Goal: Task Accomplishment & Management: Complete application form

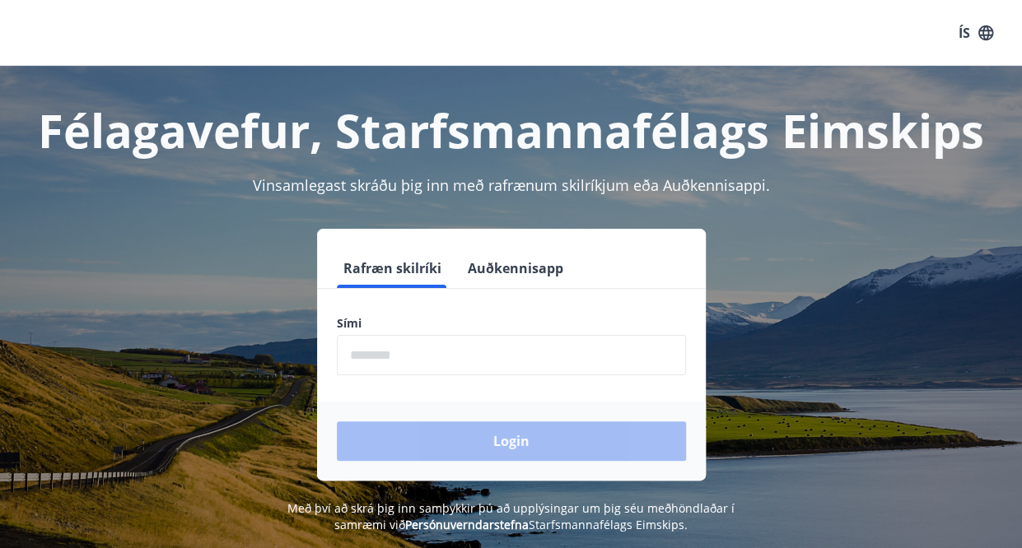
click at [524, 278] on button "Auðkennisapp" at bounding box center [515, 269] width 109 height 40
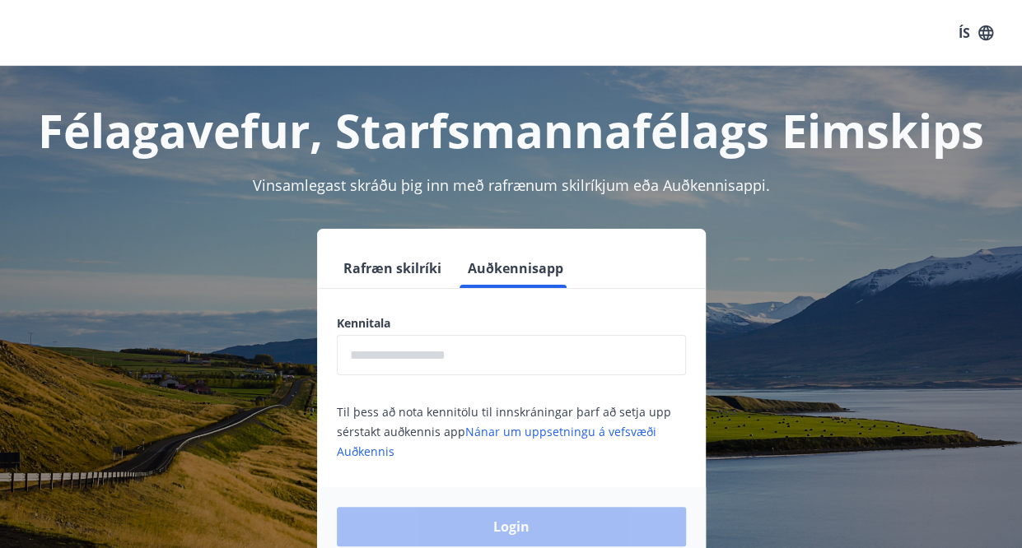
click at [499, 345] on input "text" at bounding box center [511, 355] width 349 height 40
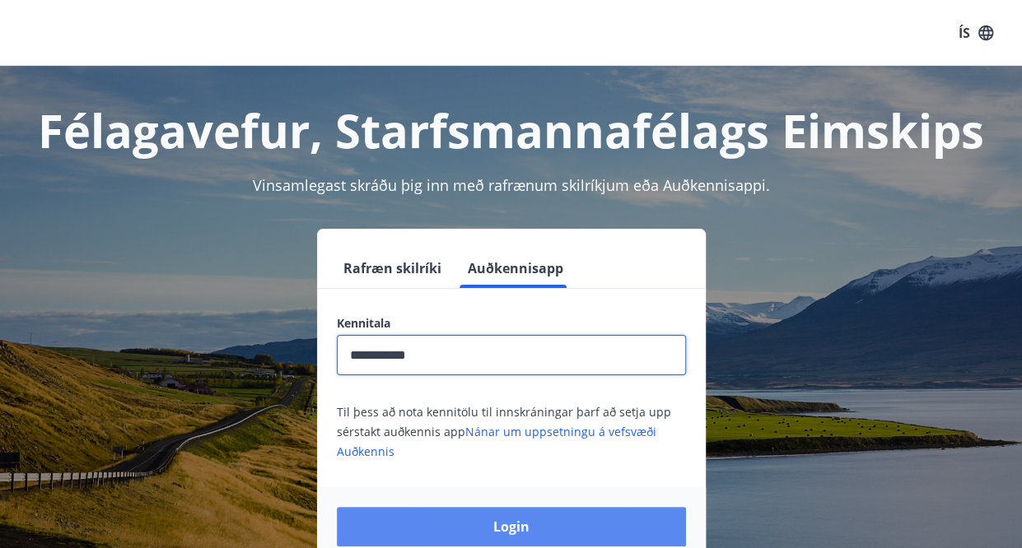
type input "**********"
click at [505, 522] on button "Login" at bounding box center [511, 527] width 349 height 40
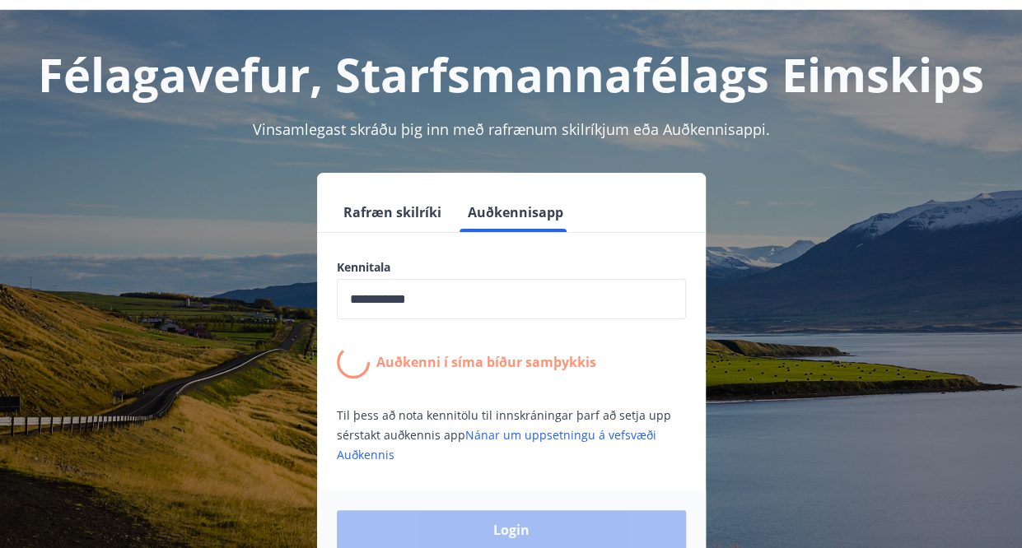
scroll to position [82, 0]
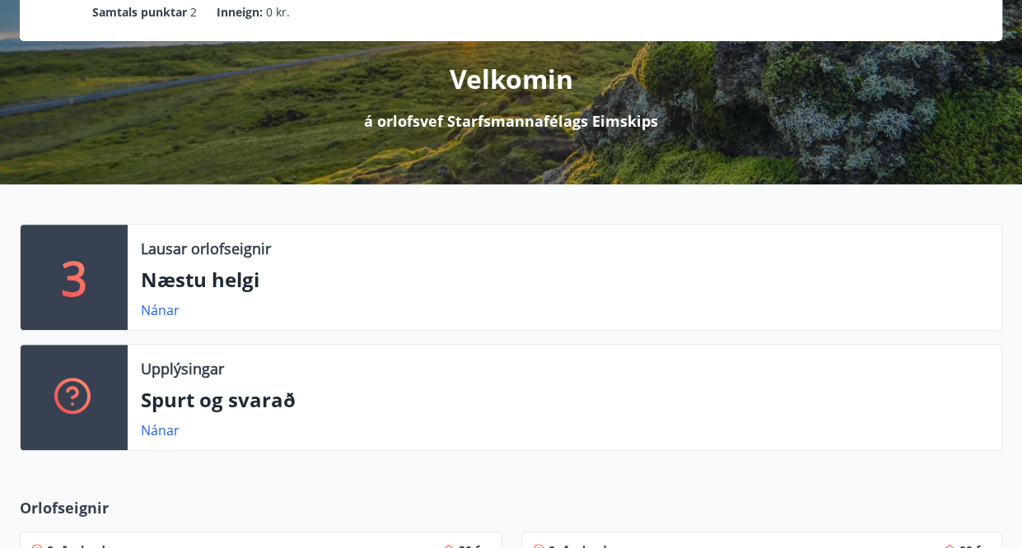
scroll to position [165, 0]
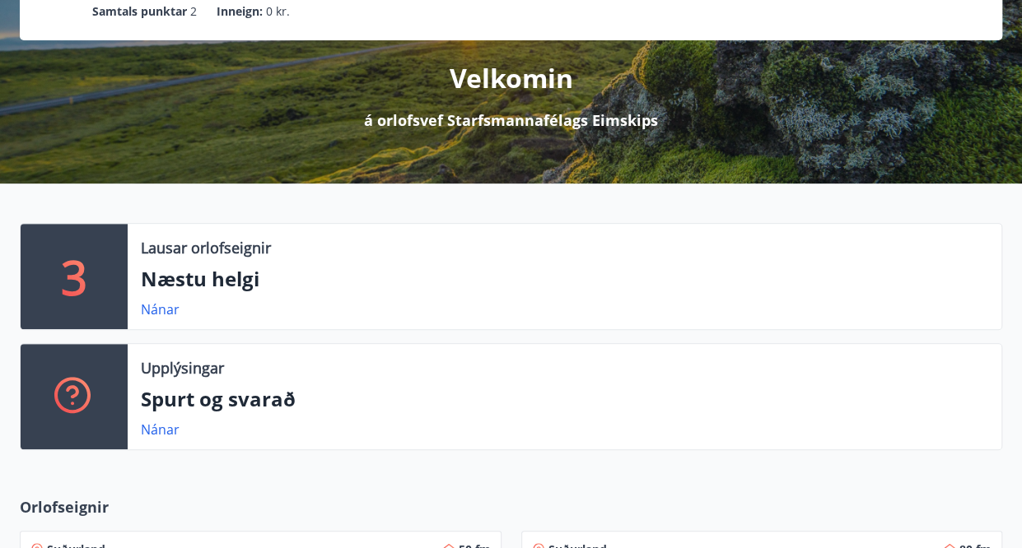
drag, startPoint x: 151, startPoint y: 310, endPoint x: 575, endPoint y: 305, distance: 423.2
click at [575, 305] on div "Nánar" at bounding box center [564, 310] width 847 height 20
click at [165, 305] on link "Nánar" at bounding box center [160, 309] width 39 height 18
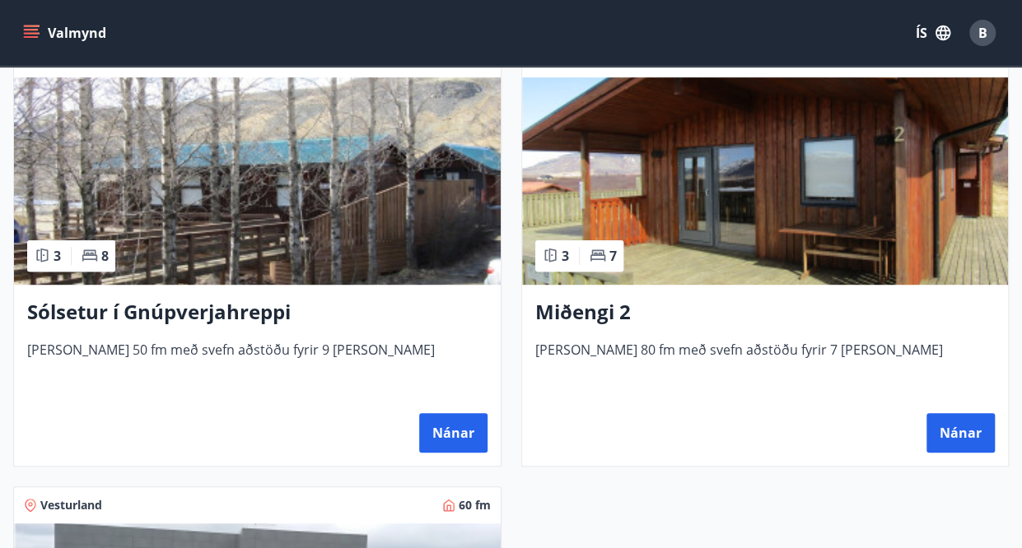
scroll to position [368, 0]
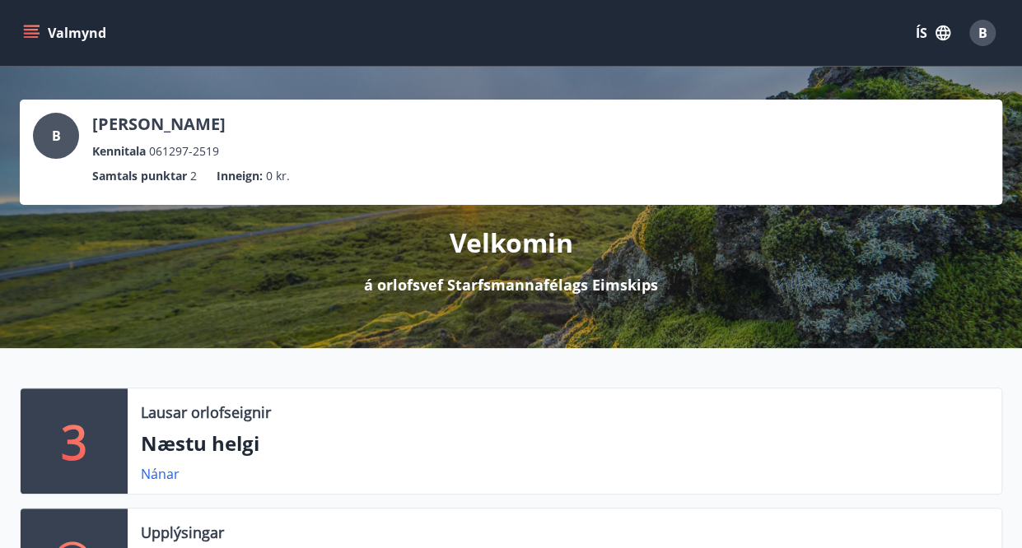
drag, startPoint x: 203, startPoint y: 105, endPoint x: 75, endPoint y: 69, distance: 132.4
drag, startPoint x: 75, startPoint y: 69, endPoint x: 76, endPoint y: 40, distance: 29.6
click at [76, 40] on button "Valmynd" at bounding box center [66, 33] width 93 height 30
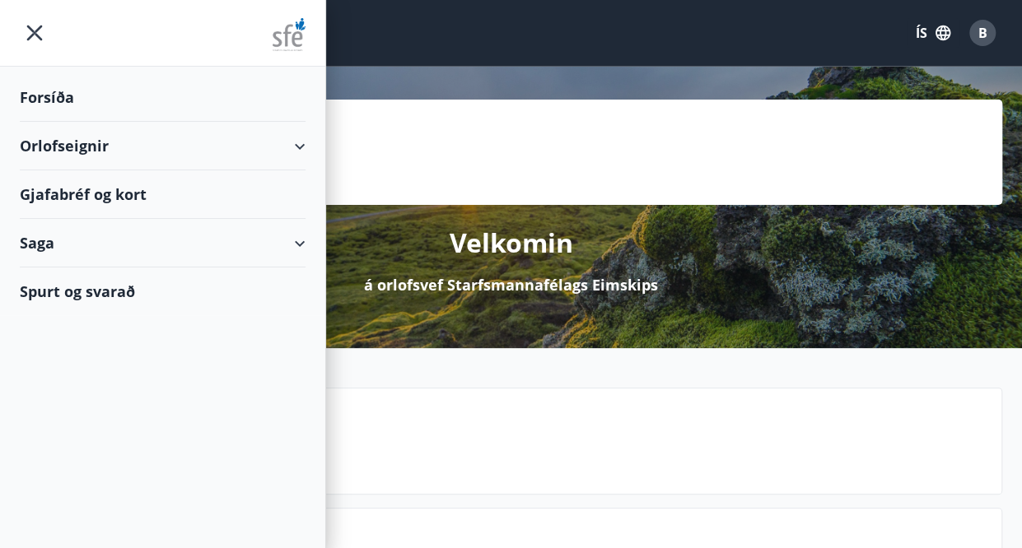
click at [128, 193] on div "Gjafabréf og kort" at bounding box center [163, 194] width 286 height 49
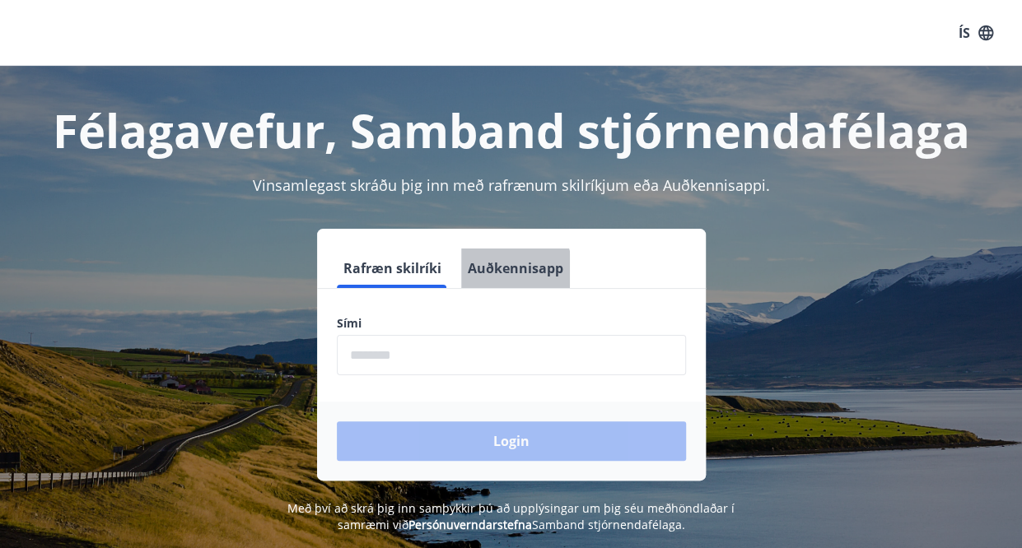
click at [501, 270] on button "Auðkennisapp" at bounding box center [515, 269] width 109 height 40
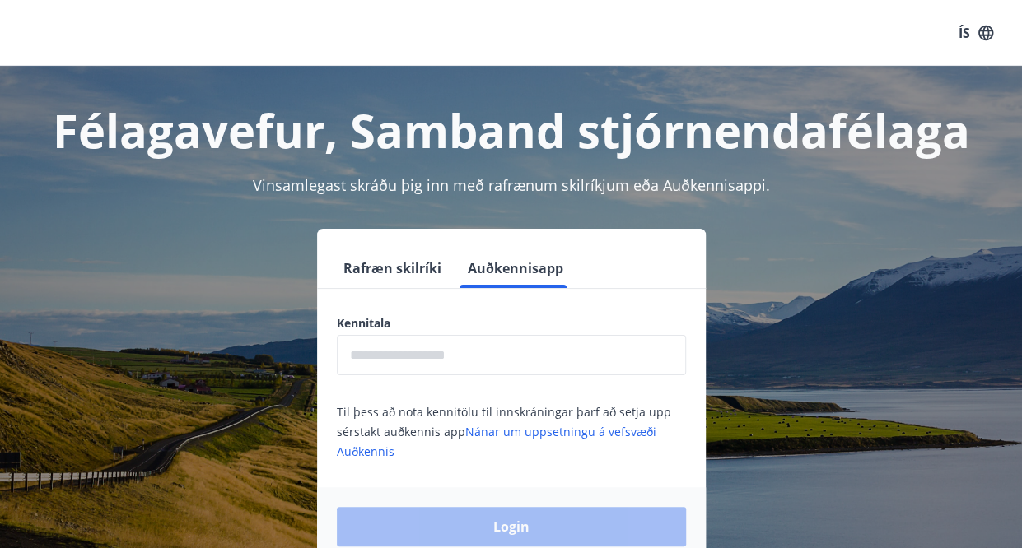
click at [436, 344] on input "text" at bounding box center [511, 355] width 349 height 40
type input "**********"
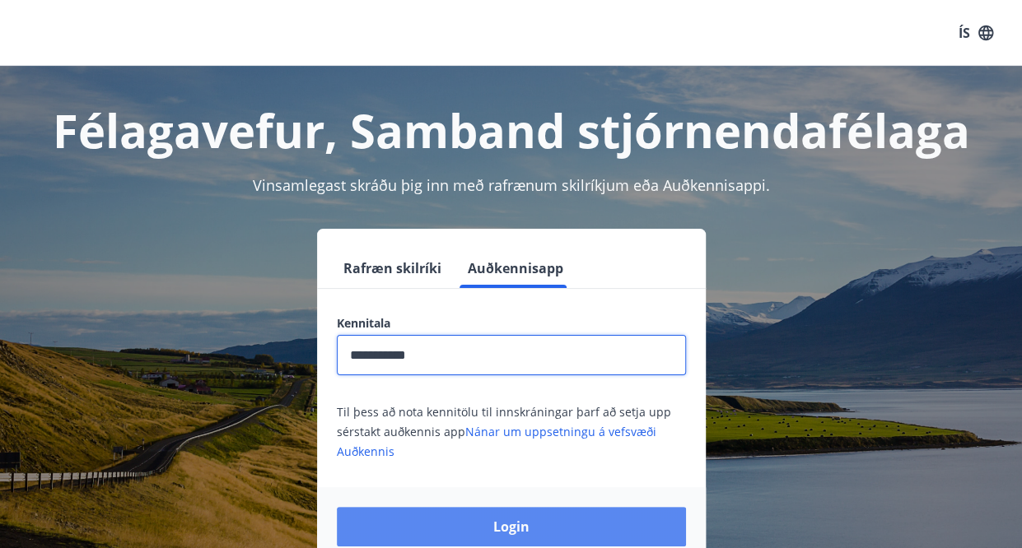
click at [496, 531] on button "Login" at bounding box center [511, 527] width 349 height 40
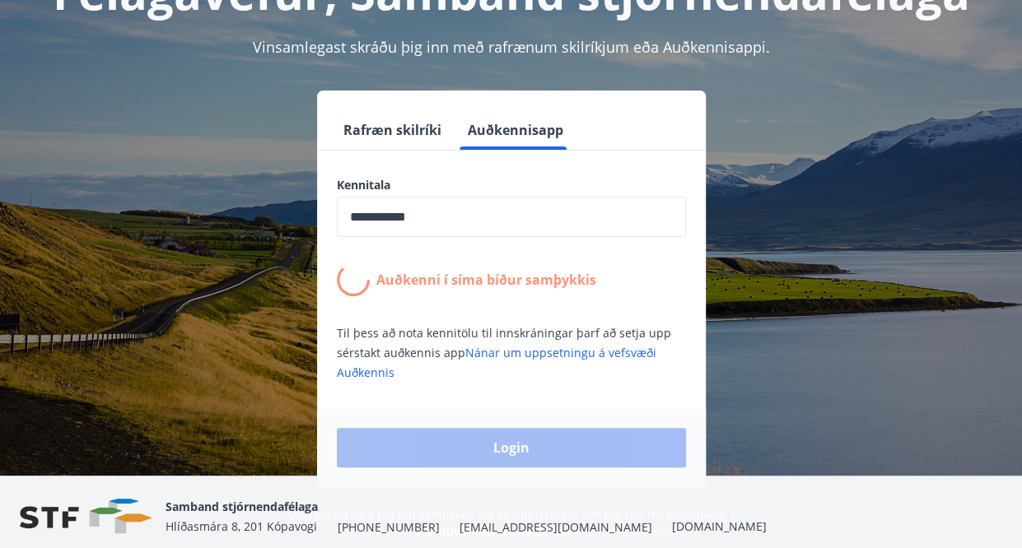
scroll to position [165, 0]
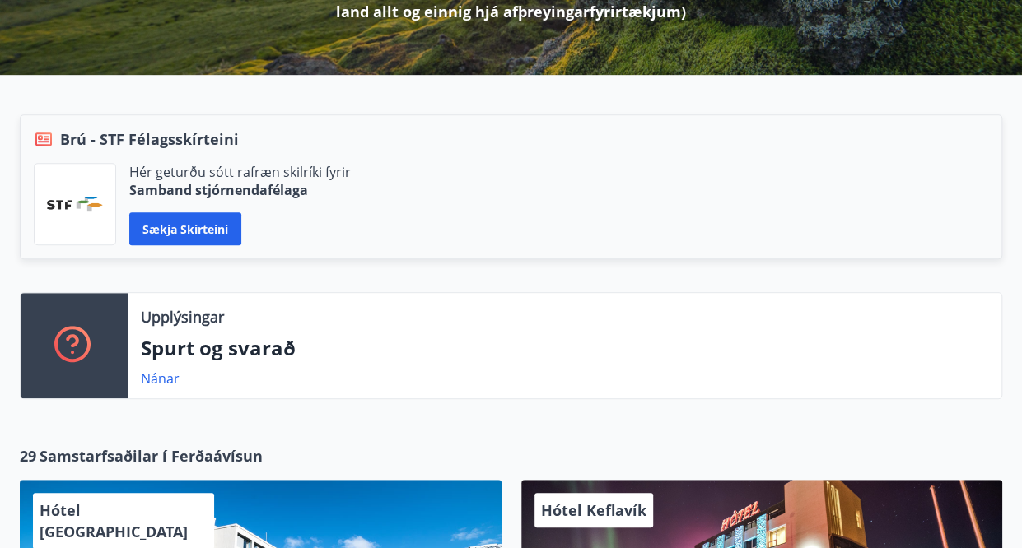
scroll to position [329, 0]
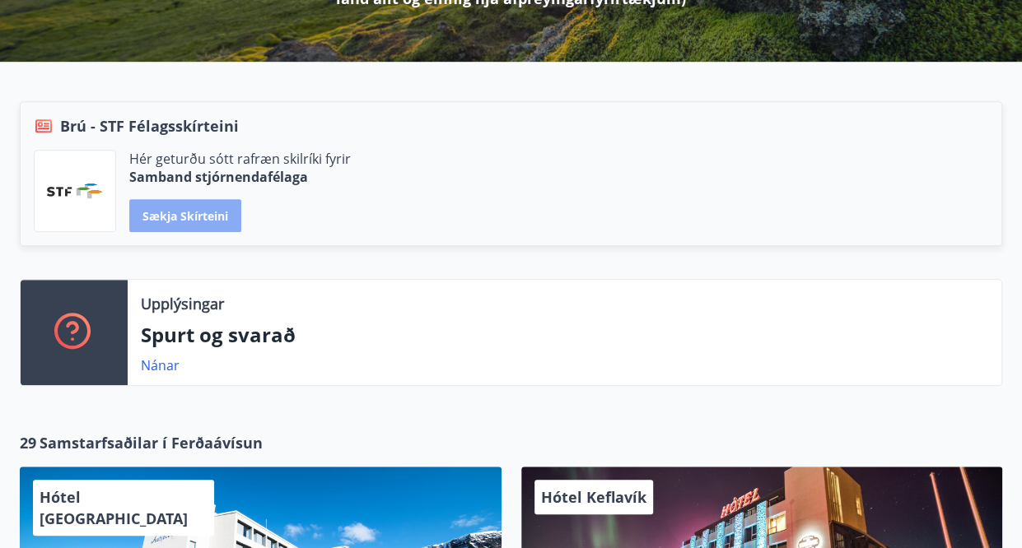
click at [223, 203] on button "Sækja skírteini" at bounding box center [185, 215] width 112 height 33
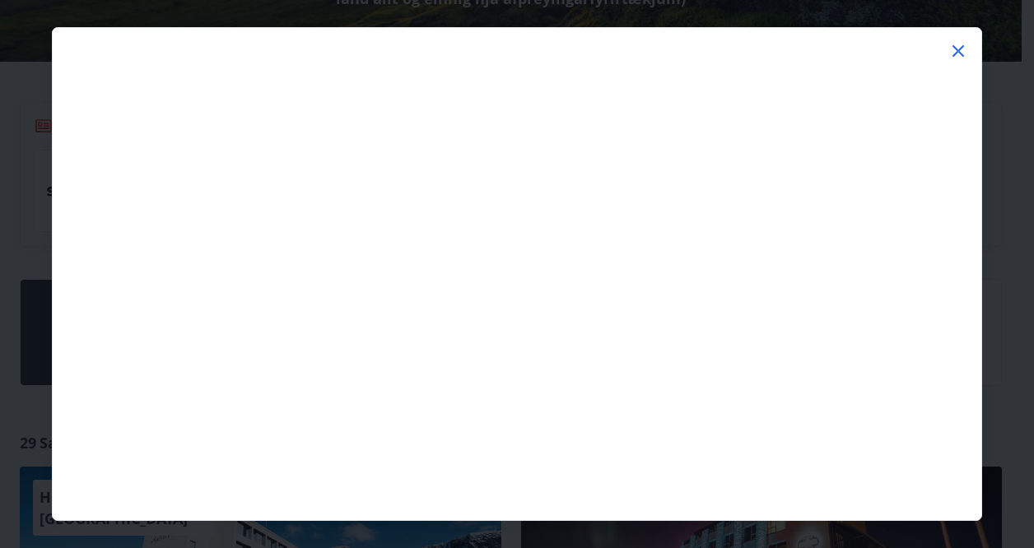
click at [961, 44] on icon at bounding box center [958, 51] width 20 height 20
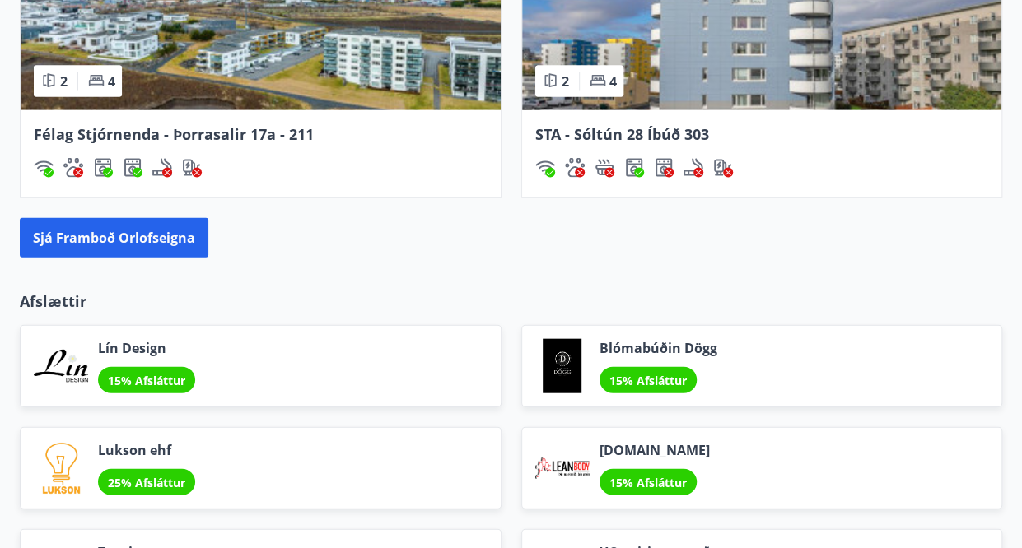
scroll to position [1811, 0]
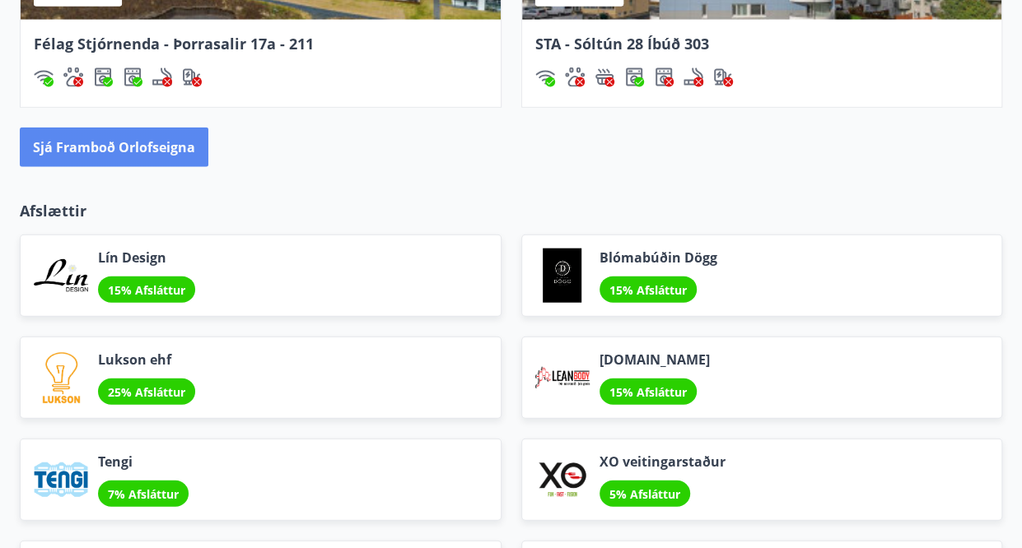
click at [155, 142] on button "Sjá framboð orlofseigna" at bounding box center [114, 148] width 189 height 40
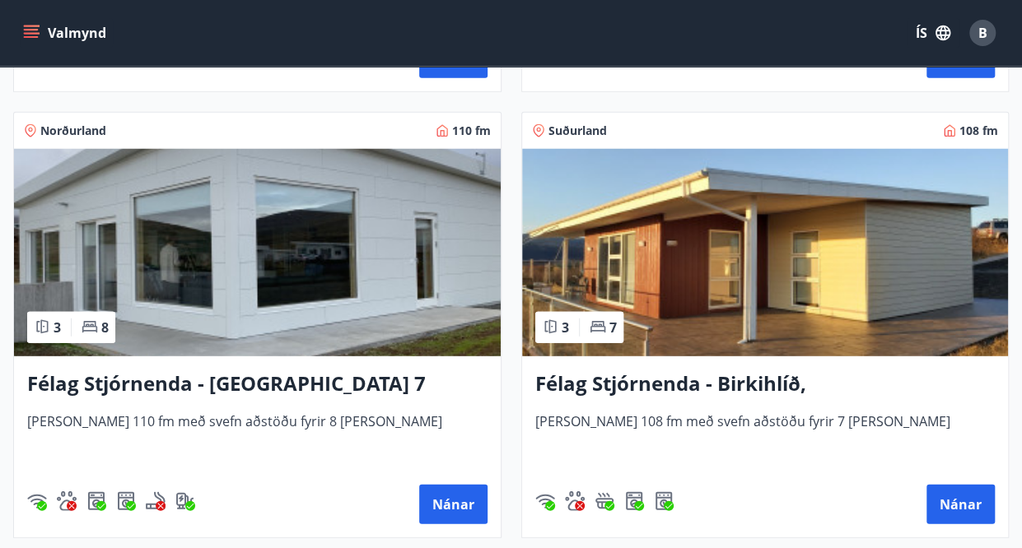
scroll to position [5187, 0]
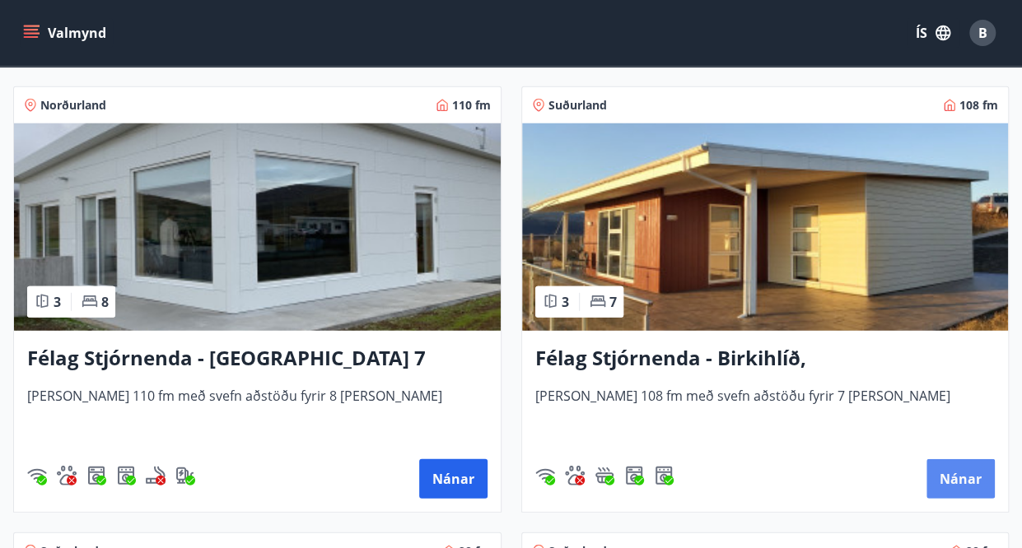
click at [954, 472] on button "Nánar" at bounding box center [960, 479] width 68 height 40
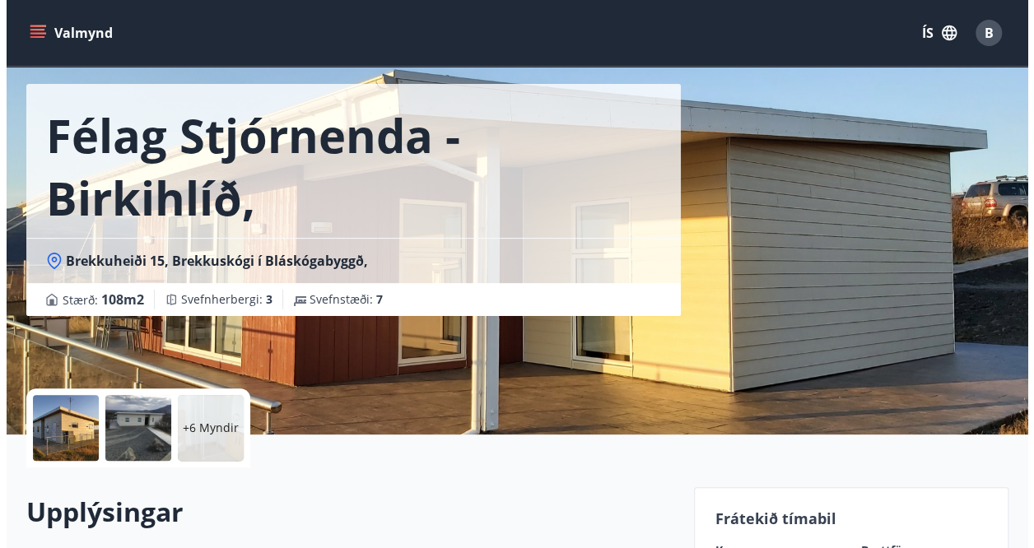
scroll to position [82, 0]
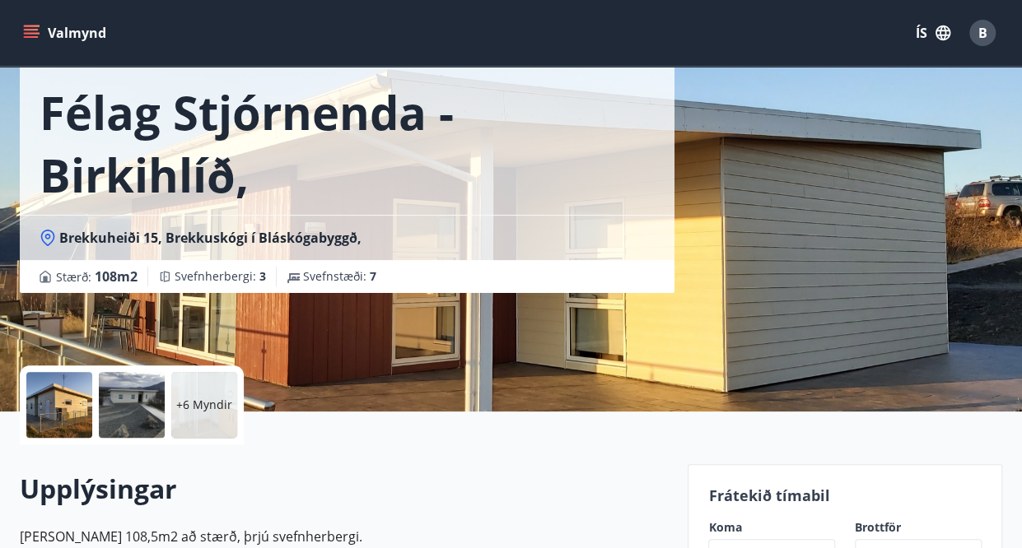
click at [198, 416] on div "+6 Myndir" at bounding box center [204, 405] width 66 height 66
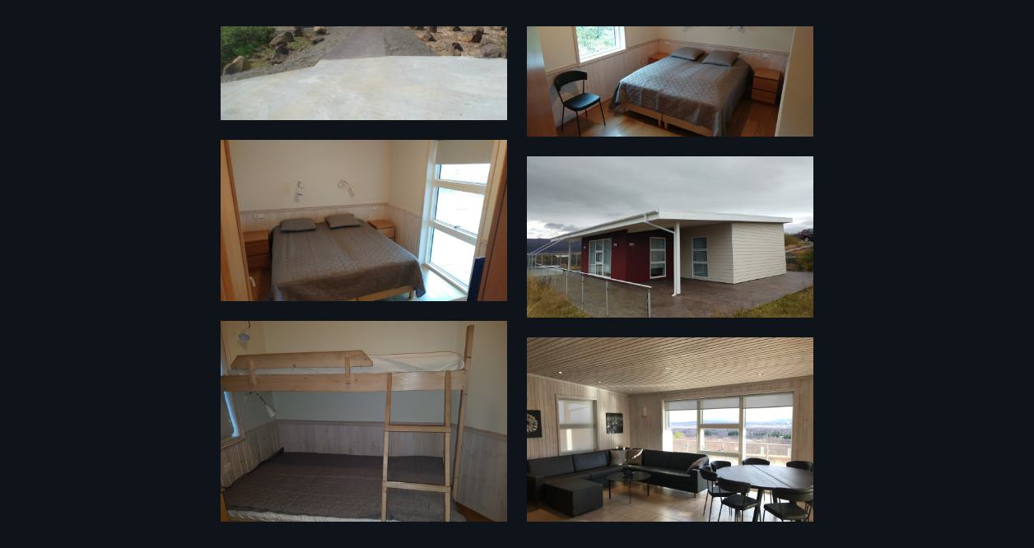
scroll to position [1023, 0]
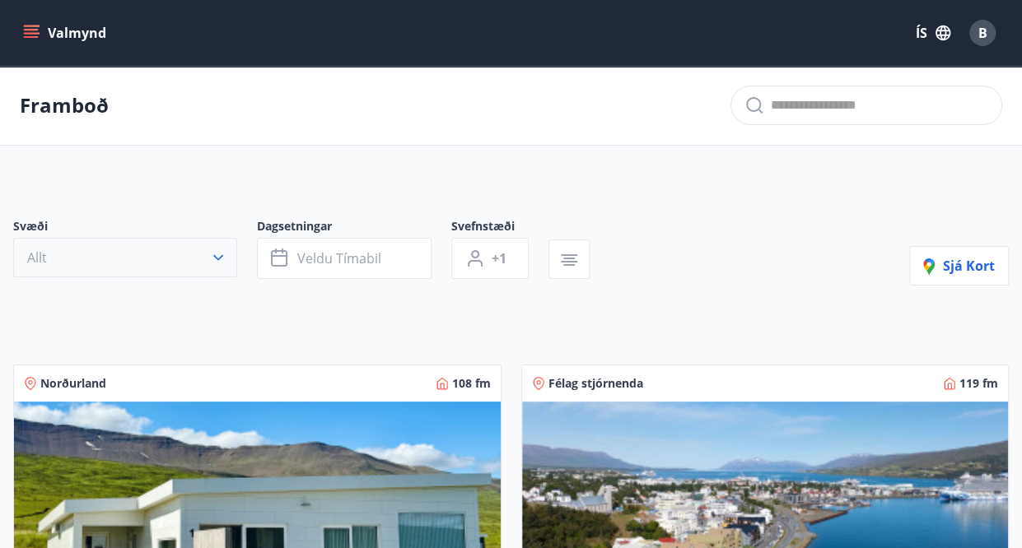
click at [156, 255] on button "Allt" at bounding box center [125, 258] width 224 height 40
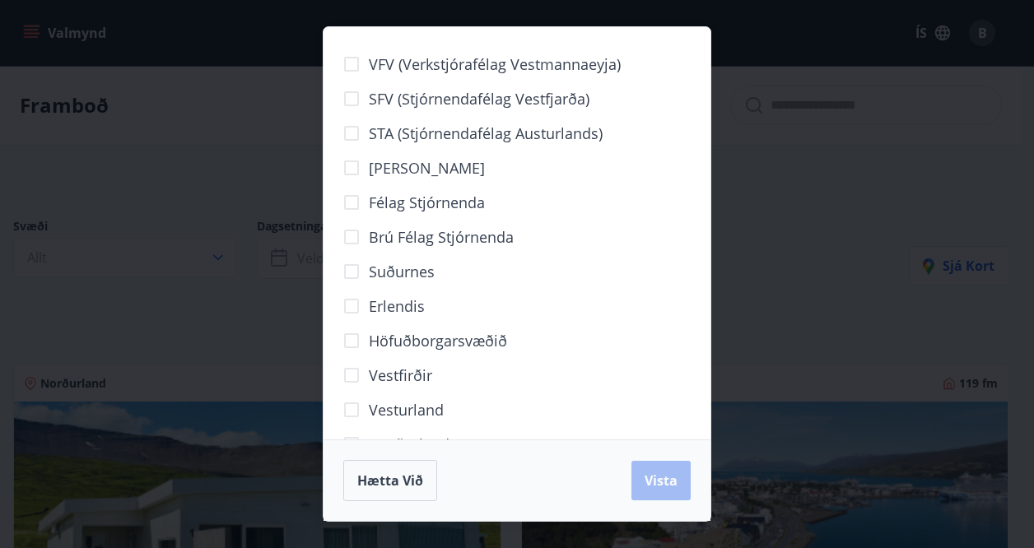
click at [778, 288] on div "VFV (Verkstjórafélag Vestmannaeyja) SFV (Stjórnendafélag Vestfjarða) STA (Stjór…" at bounding box center [517, 274] width 1034 height 548
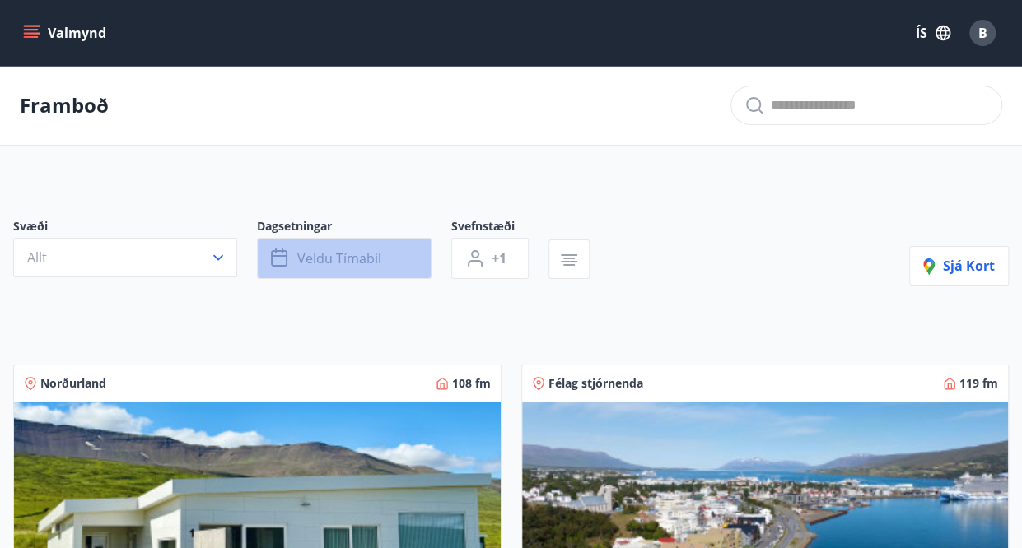
click at [366, 261] on span "Veldu tímabil" at bounding box center [339, 258] width 84 height 18
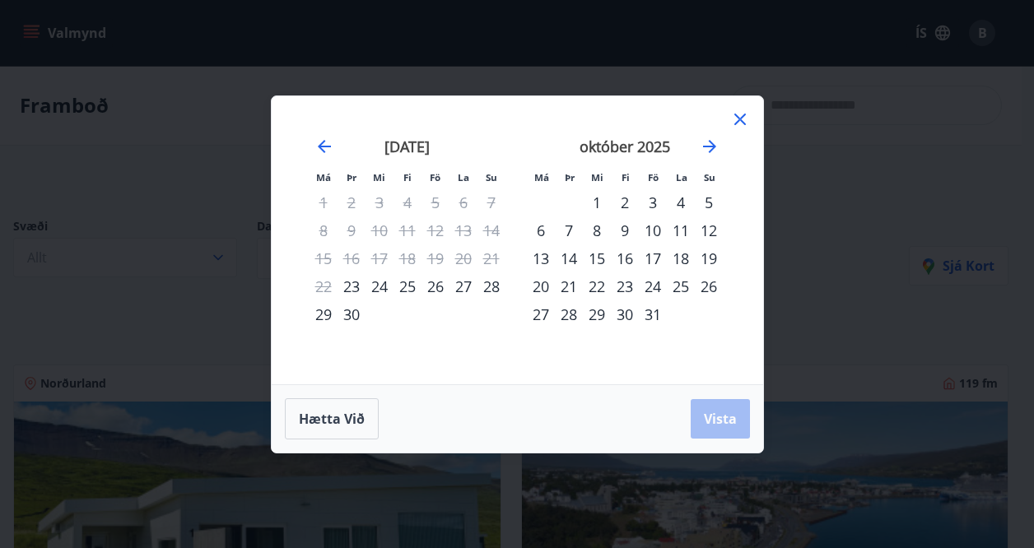
click at [739, 125] on icon at bounding box center [740, 119] width 20 height 20
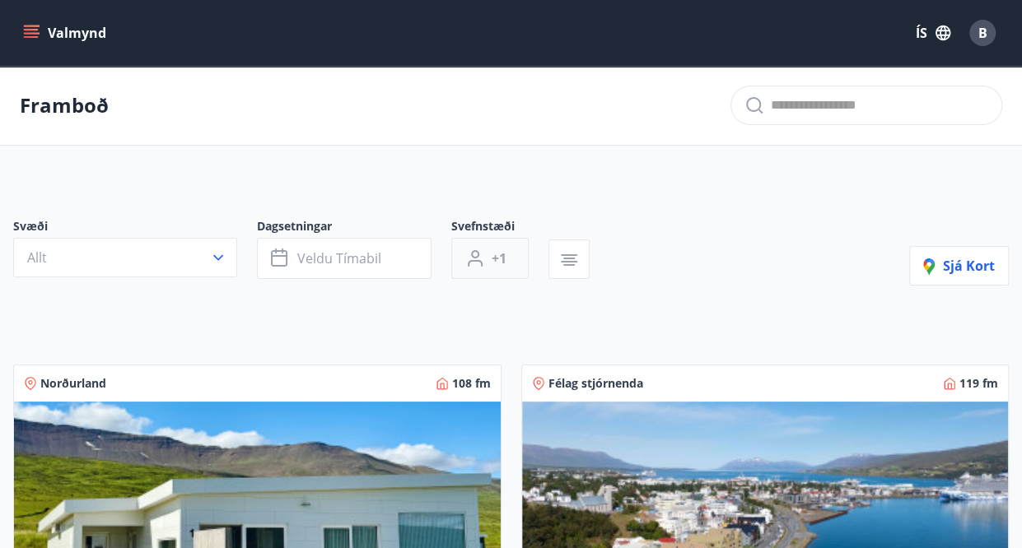
click at [497, 258] on span "+1" at bounding box center [499, 258] width 15 height 18
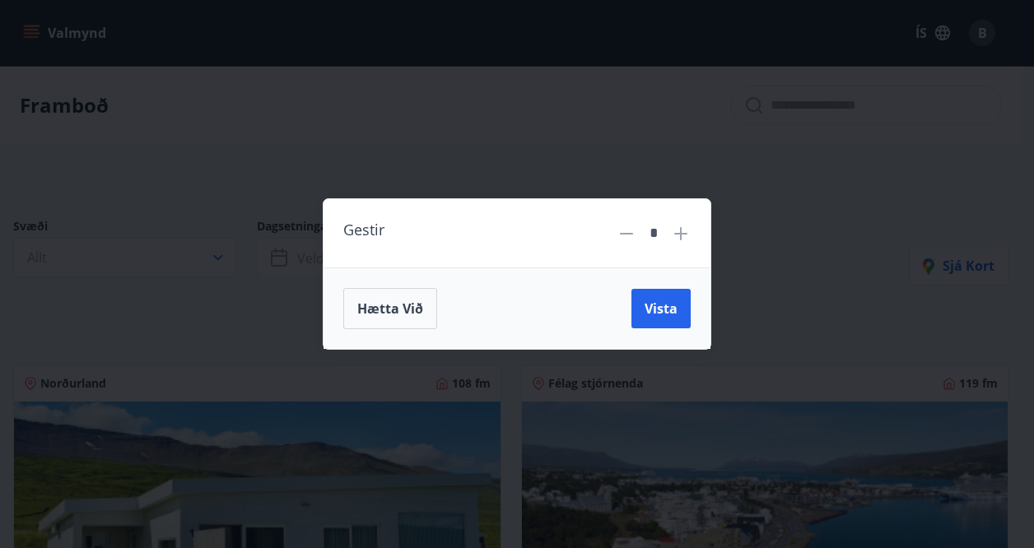
click at [678, 239] on icon at bounding box center [681, 234] width 20 height 20
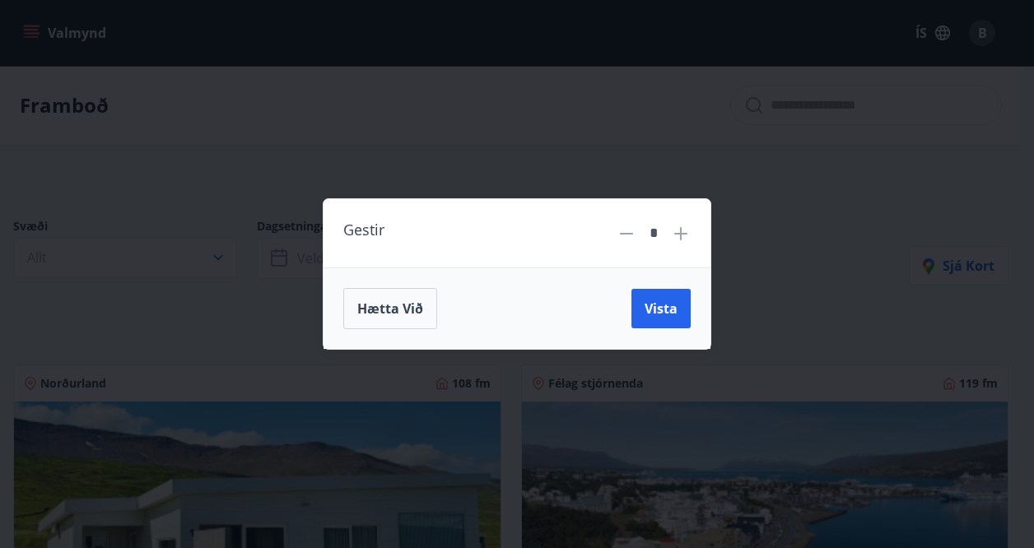
click at [678, 239] on icon at bounding box center [681, 234] width 20 height 20
click at [692, 240] on div "Gestir *" at bounding box center [517, 233] width 387 height 68
click at [680, 240] on icon at bounding box center [680, 233] width 13 height 13
type input "*"
click at [670, 302] on span "Vista" at bounding box center [661, 309] width 33 height 18
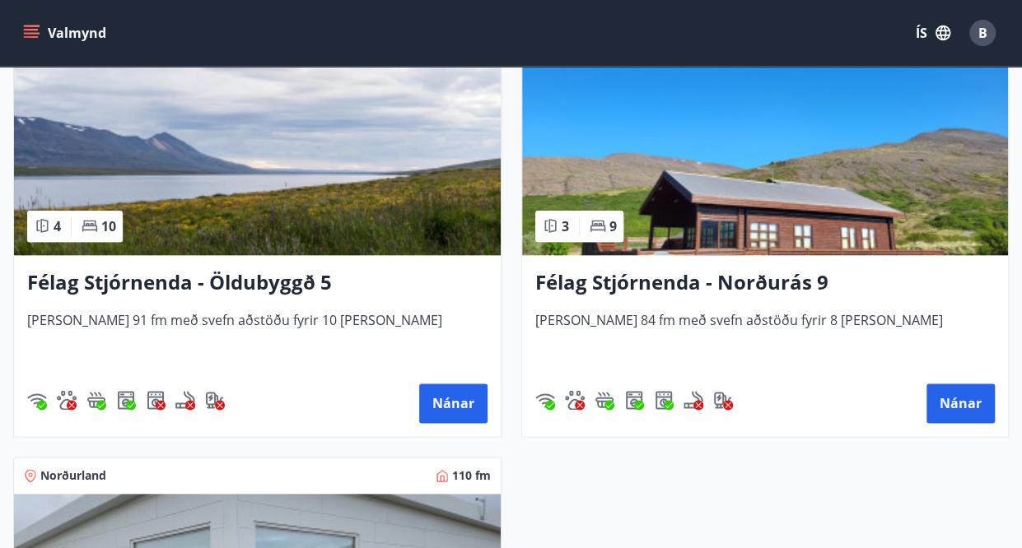
scroll to position [775, 0]
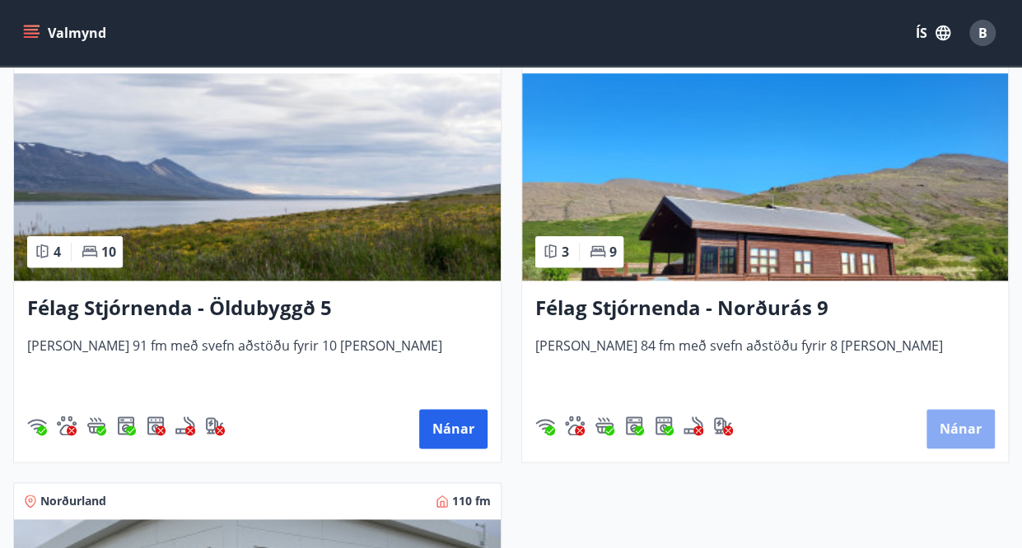
click at [991, 425] on button "Nánar" at bounding box center [960, 429] width 68 height 40
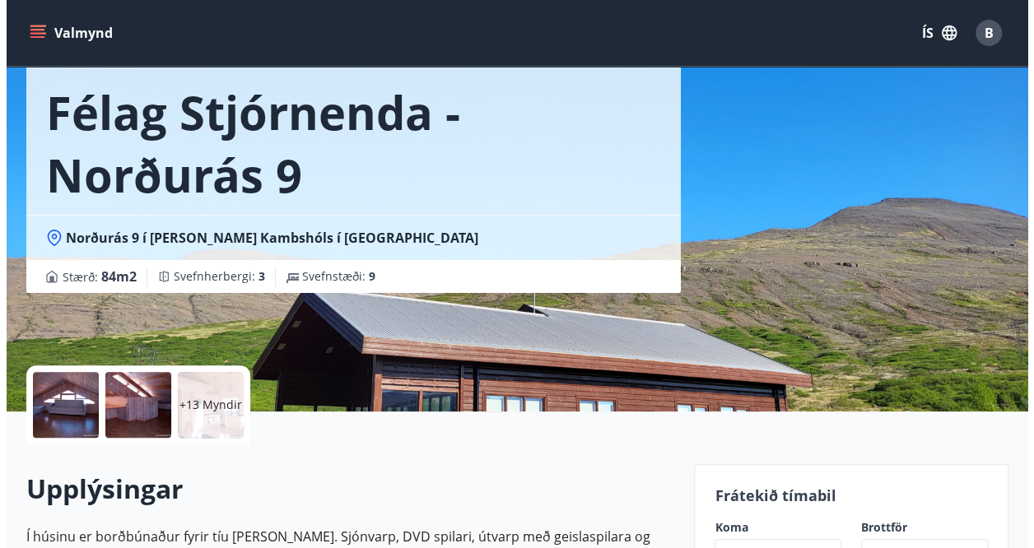
scroll to position [165, 0]
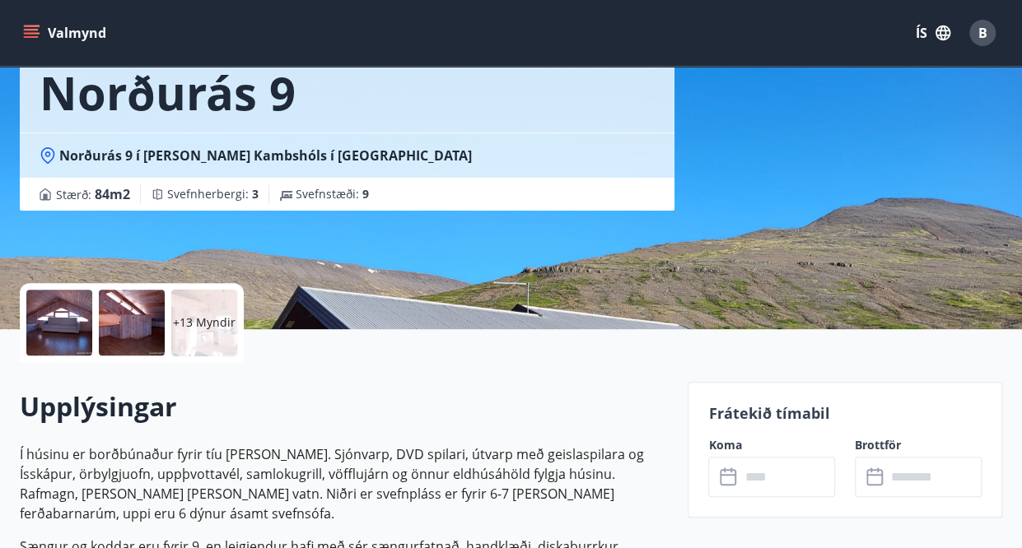
click at [206, 317] on p "+13 Myndir" at bounding box center [204, 322] width 63 height 16
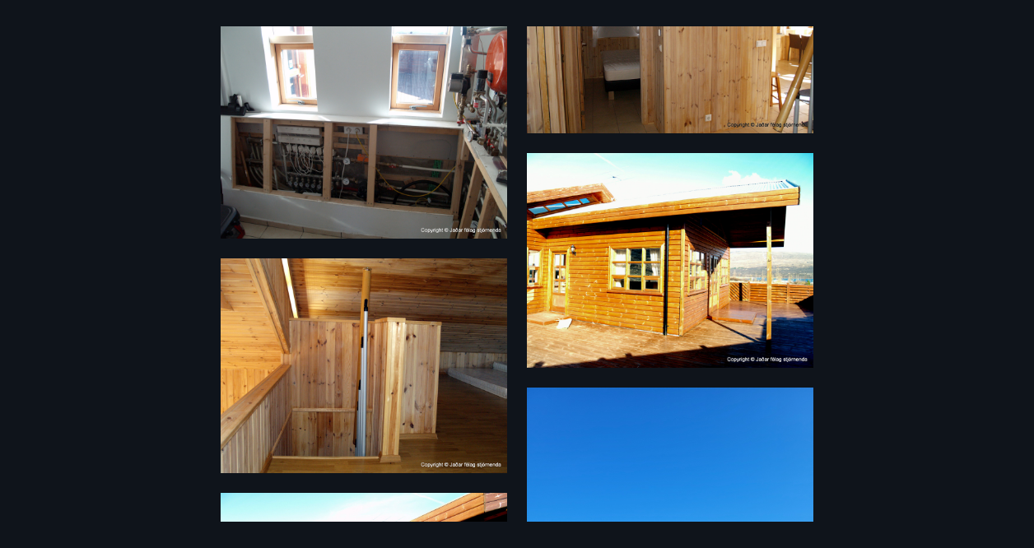
scroll to position [1633, 0]
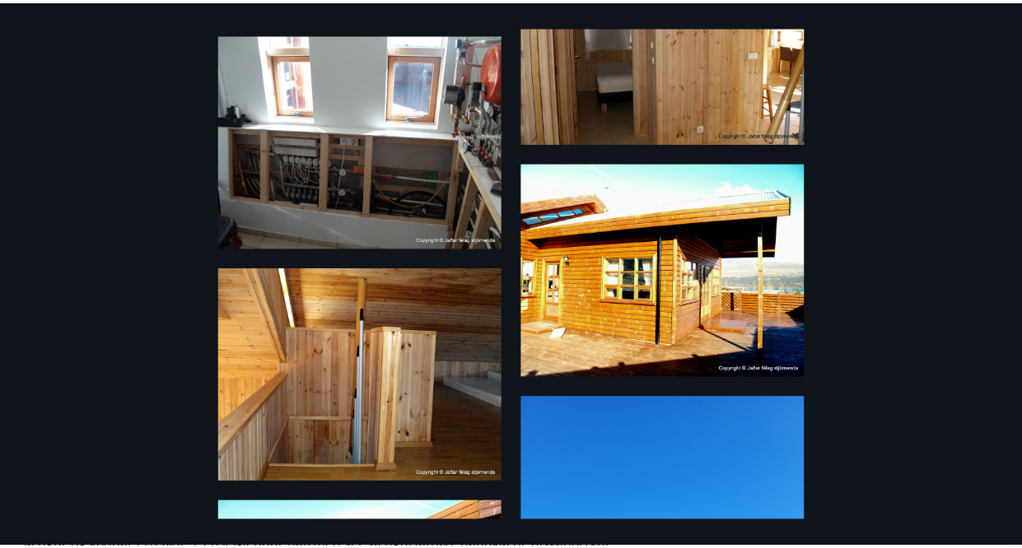
scroll to position [21, 0]
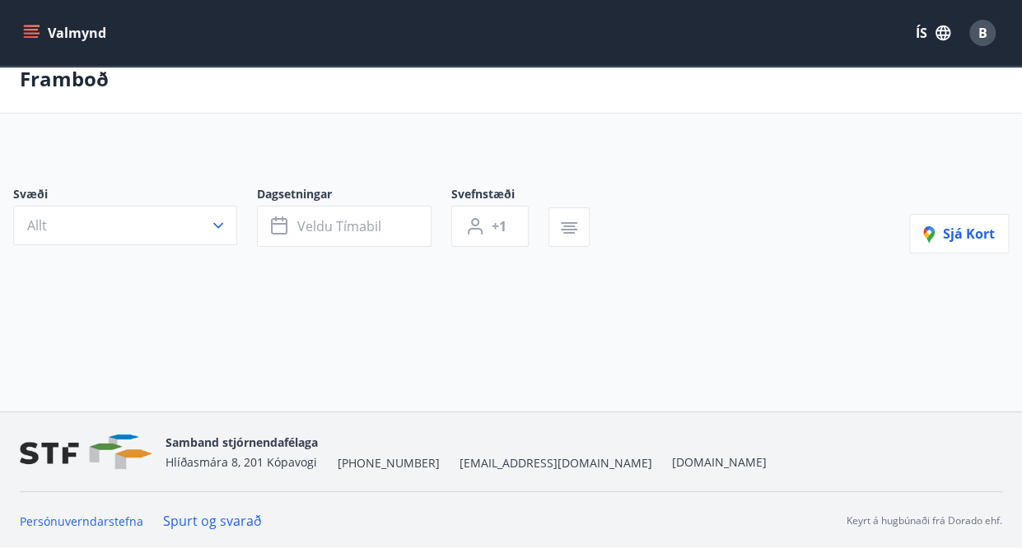
type input "*"
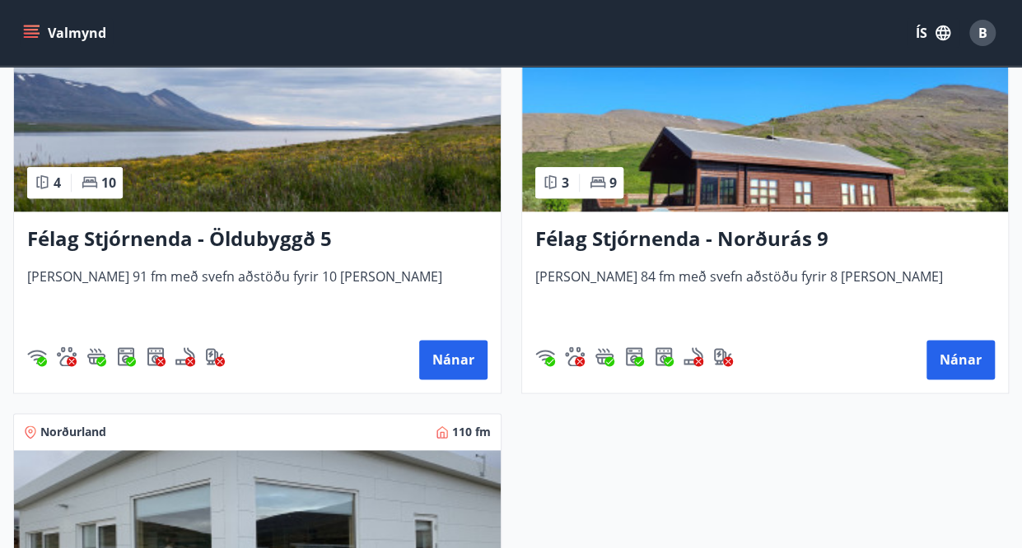
scroll to position [762, 0]
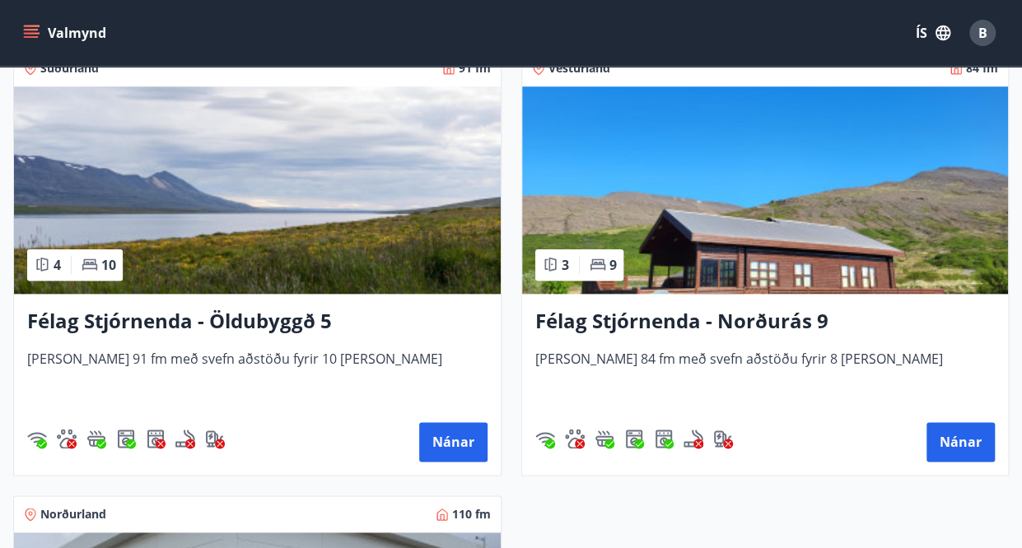
click at [359, 159] on img at bounding box center [257, 189] width 487 height 207
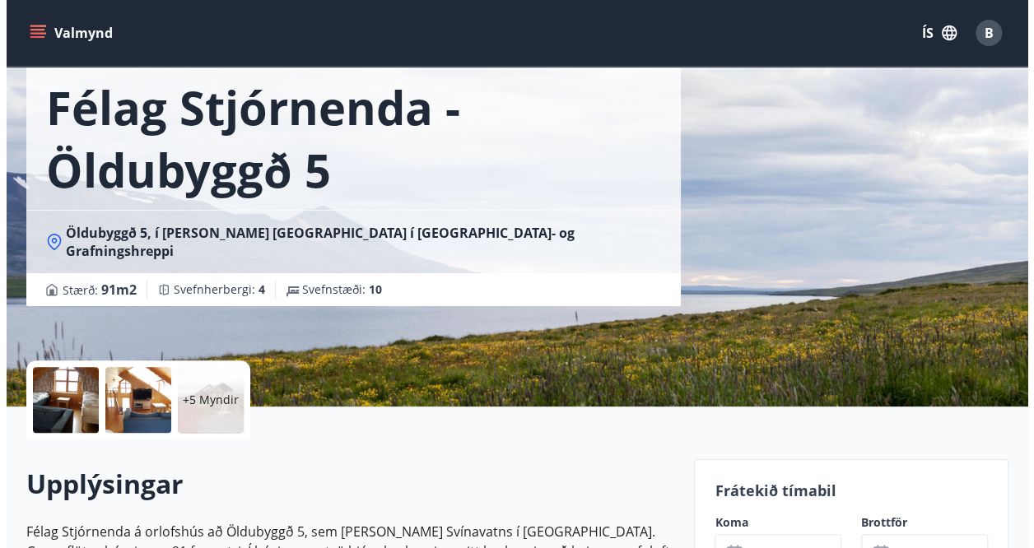
scroll to position [165, 0]
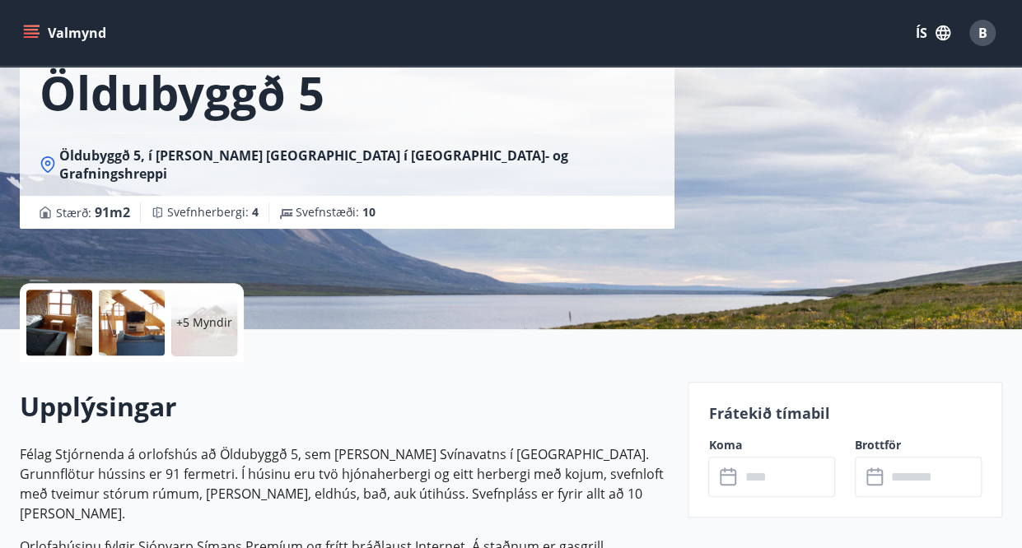
click at [206, 323] on p "+5 Myndir" at bounding box center [204, 322] width 56 height 16
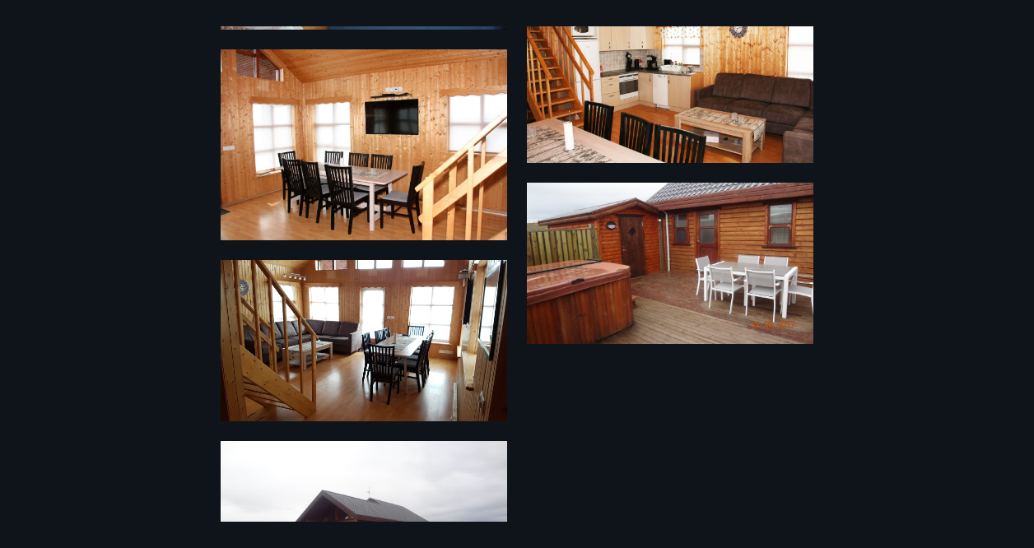
scroll to position [988, 0]
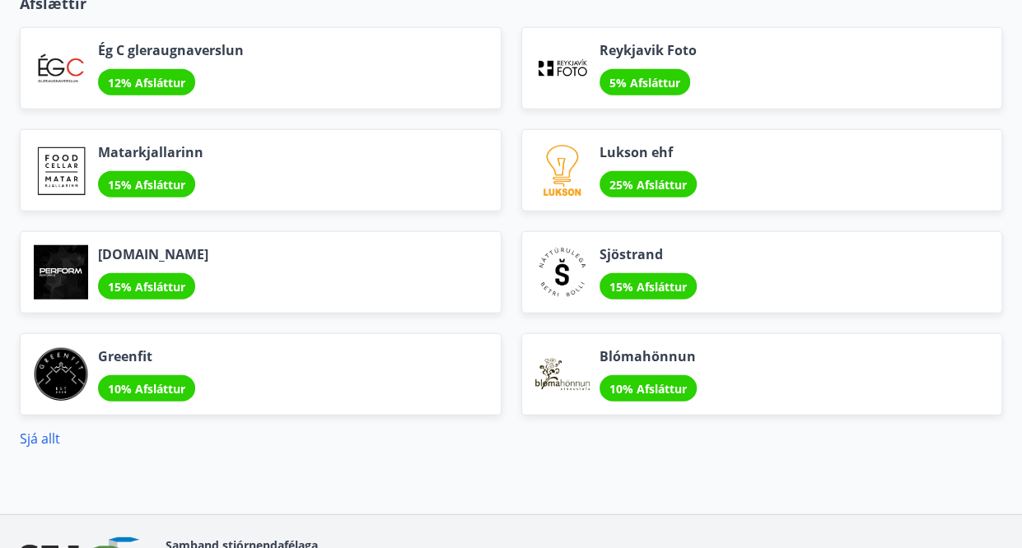
scroll to position [2058, 0]
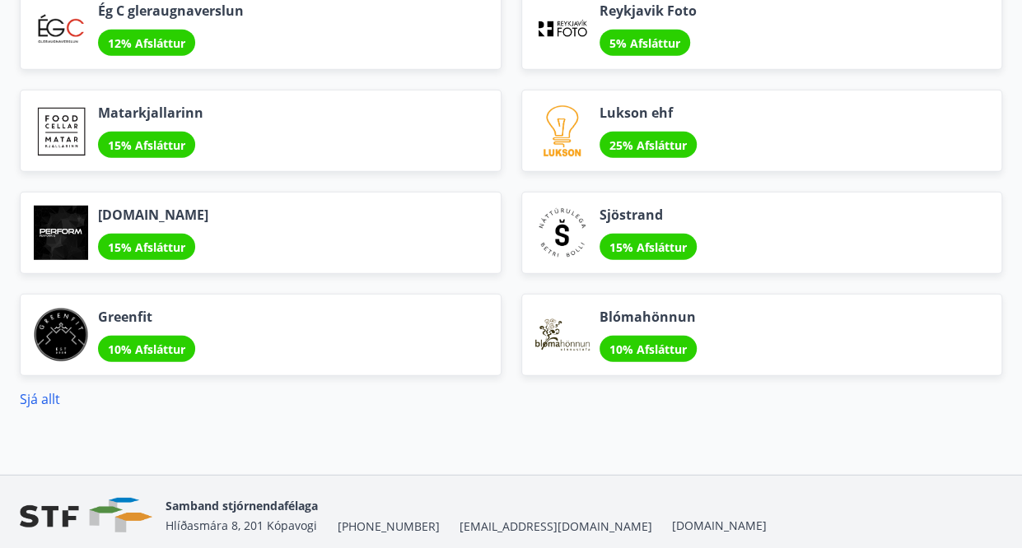
drag, startPoint x: 44, startPoint y: 398, endPoint x: 176, endPoint y: 424, distance: 135.1
click at [57, 393] on link "Sjá allt" at bounding box center [40, 399] width 40 height 18
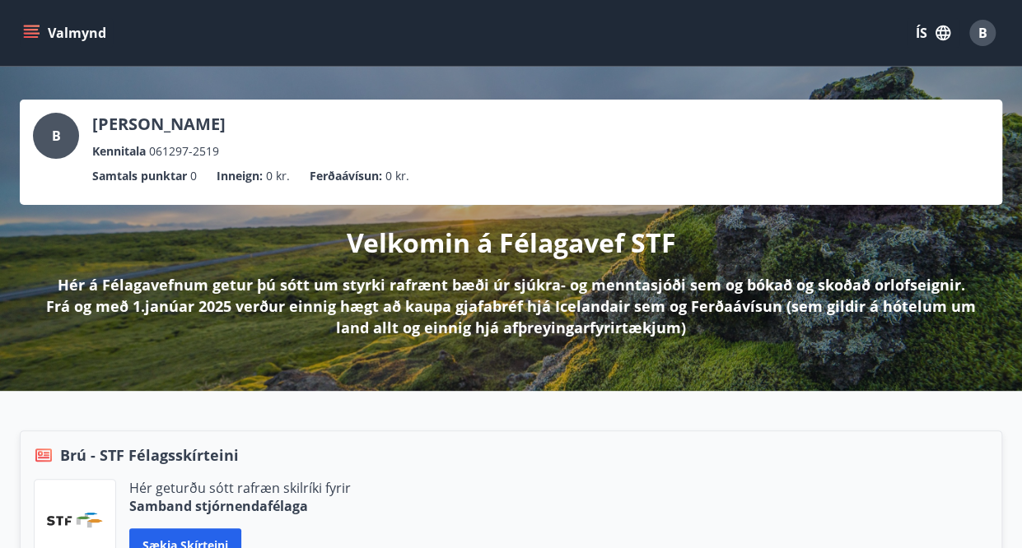
click at [50, 33] on button "Valmynd" at bounding box center [66, 33] width 93 height 30
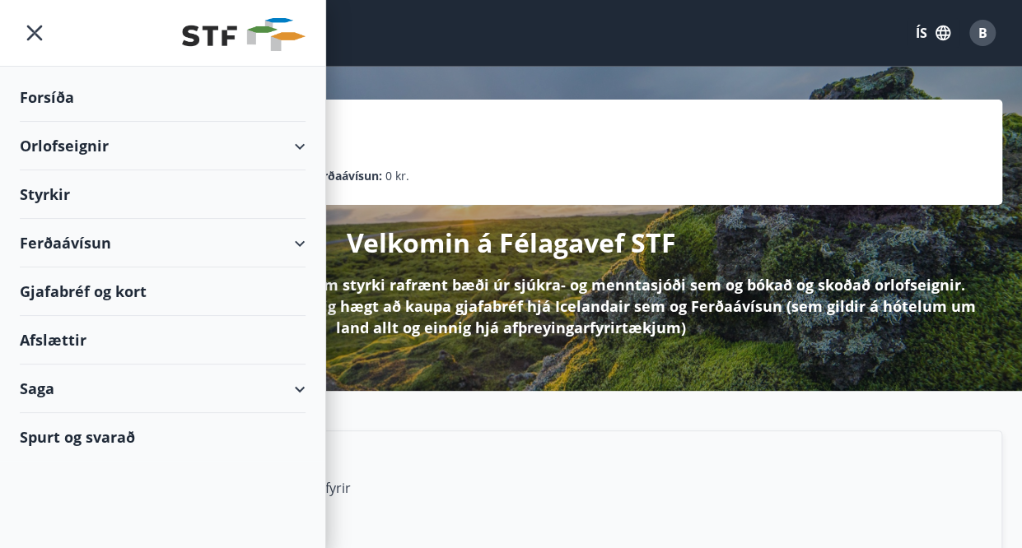
click at [170, 197] on div "Styrkir" at bounding box center [163, 194] width 286 height 49
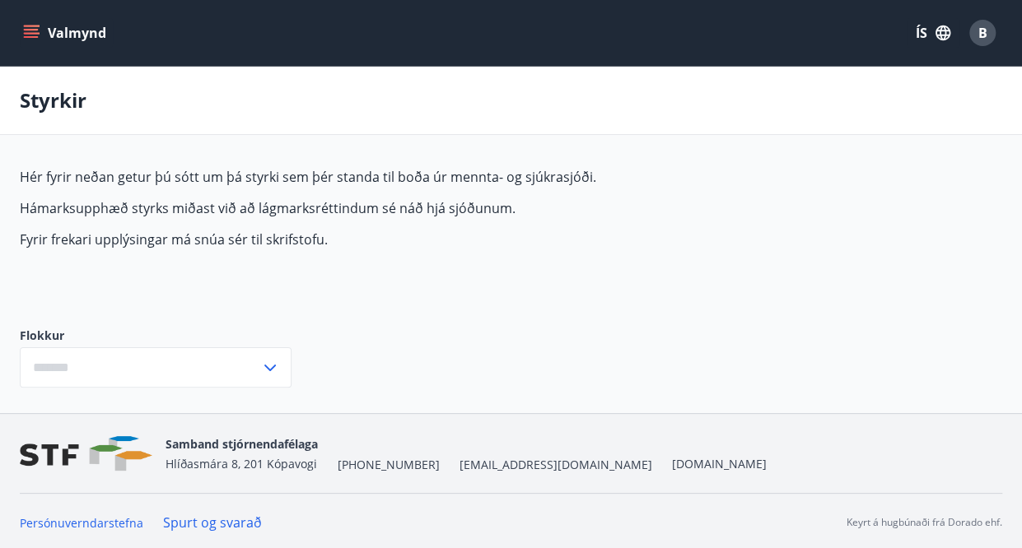
type input "***"
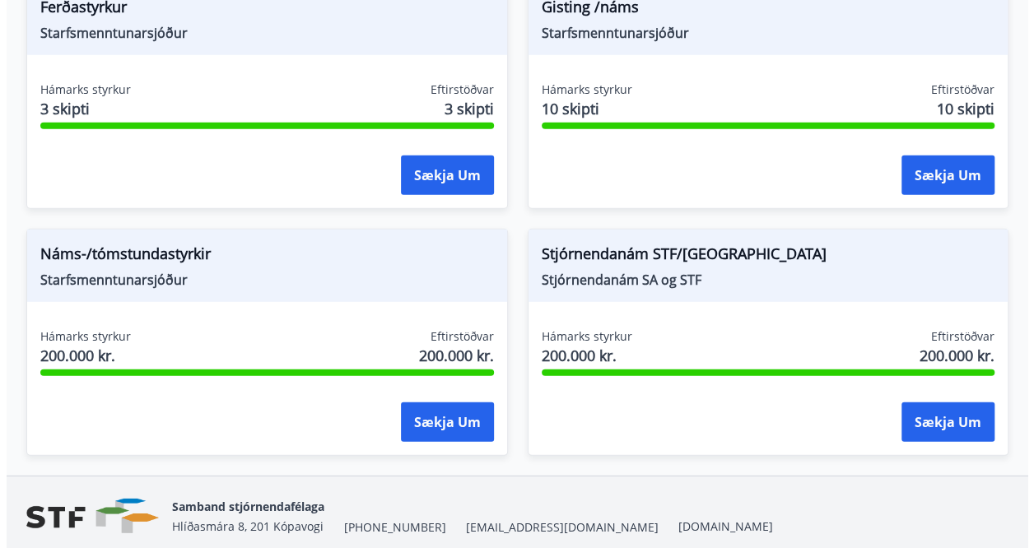
scroll to position [2220, 0]
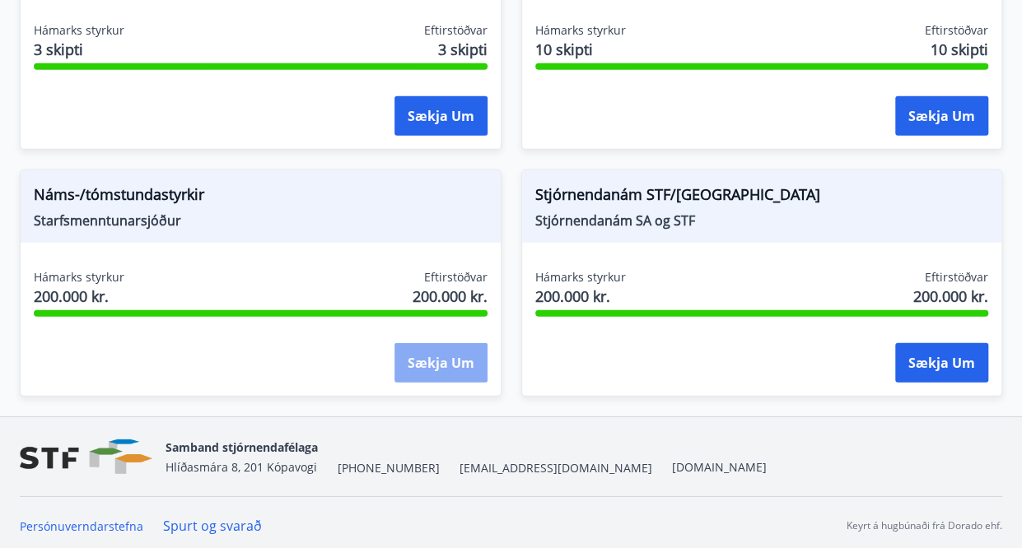
click at [422, 343] on button "Sækja um" at bounding box center [440, 363] width 93 height 40
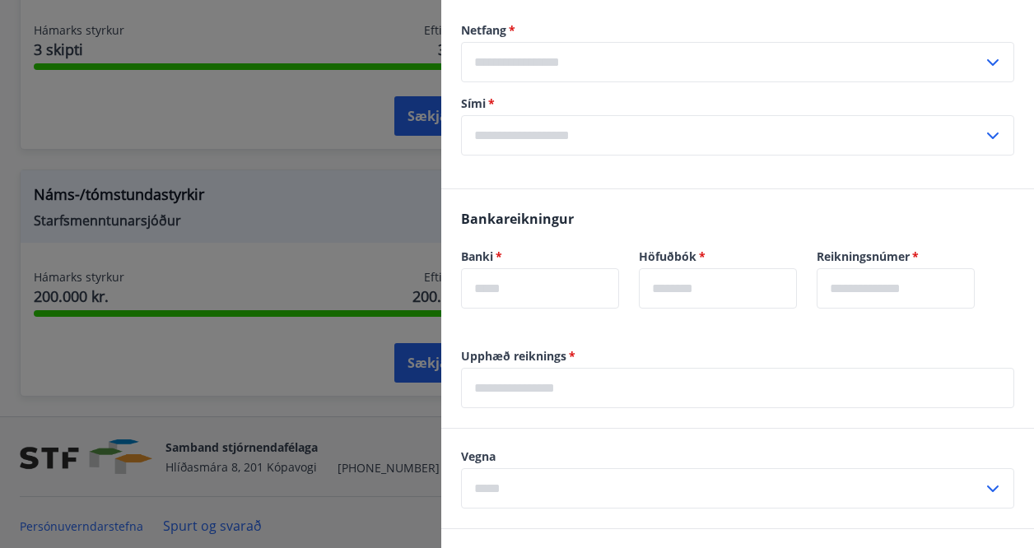
scroll to position [497, 0]
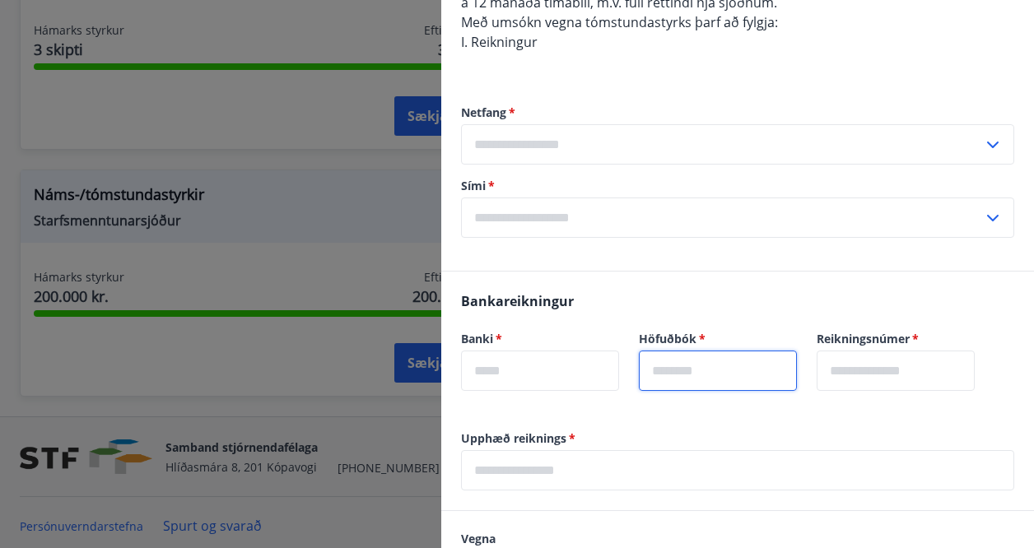
click at [774, 307] on div "Bankareikningur Banki   * ​ Höfuðbók   * ​ Reikningsnúmer   * ​" at bounding box center [737, 351] width 593 height 159
click at [724, 86] on div "Netfang   * ​ Sími   * ​" at bounding box center [737, 171] width 553 height 199
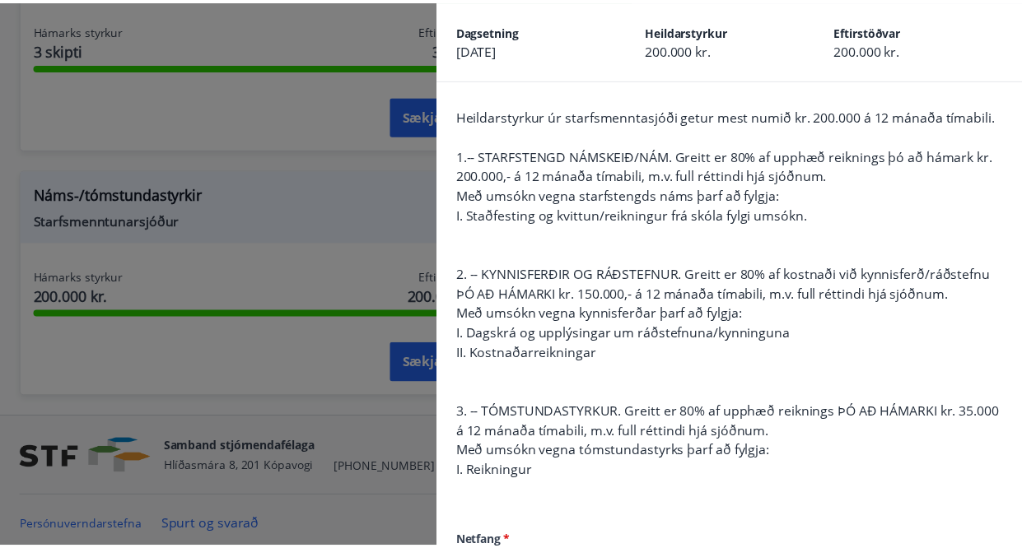
scroll to position [165, 0]
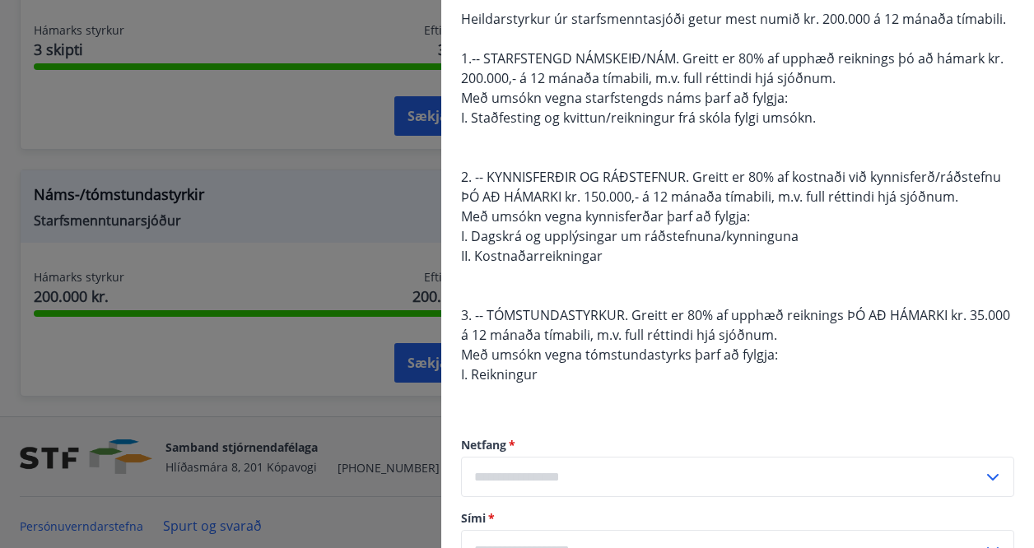
click at [285, 139] on div at bounding box center [517, 274] width 1034 height 548
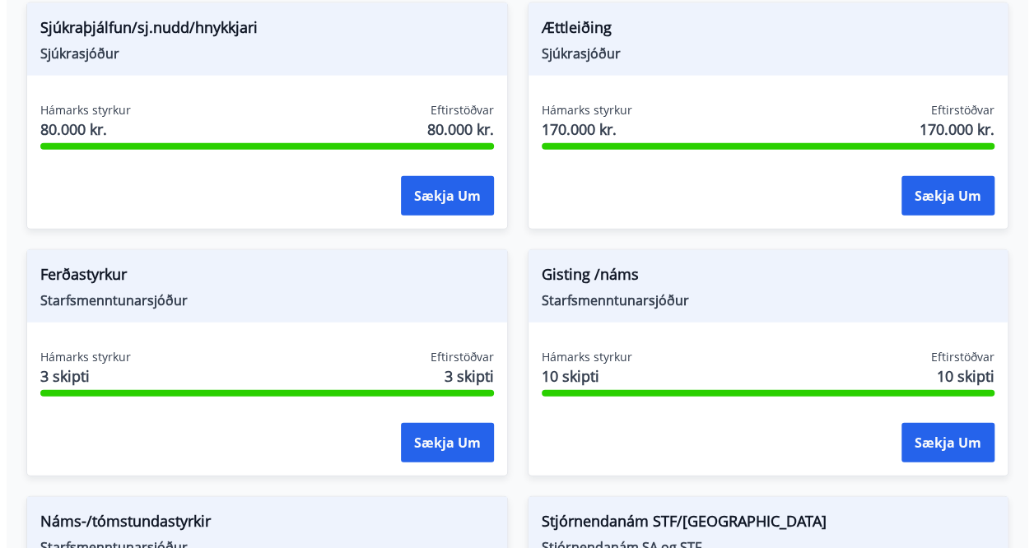
scroll to position [1890, 0]
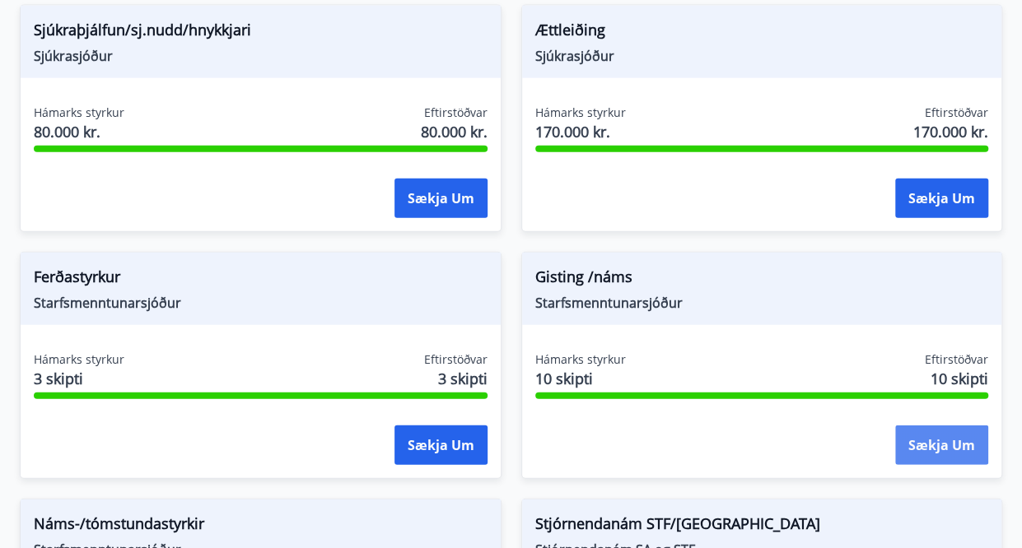
click at [937, 434] on button "Sækja um" at bounding box center [941, 446] width 93 height 40
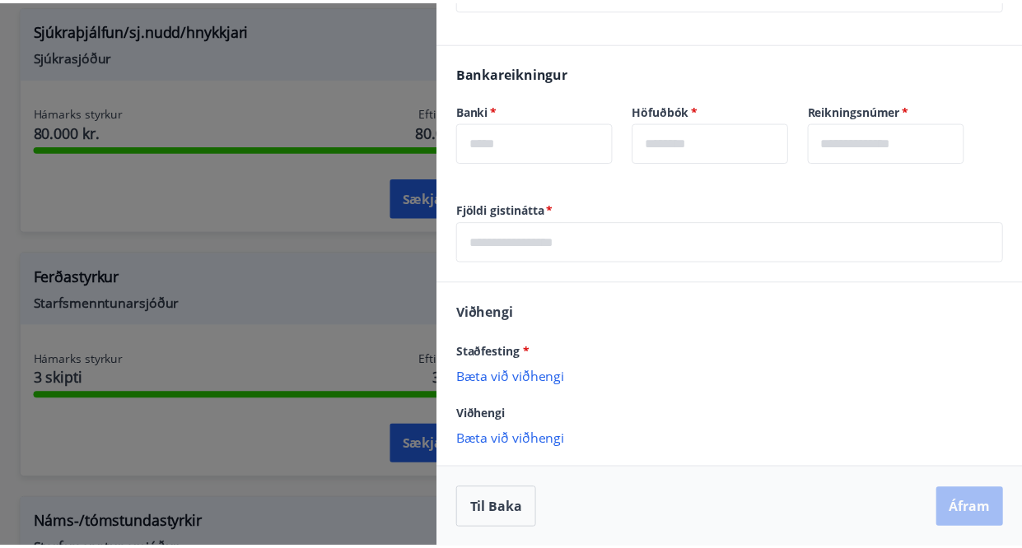
scroll to position [0, 0]
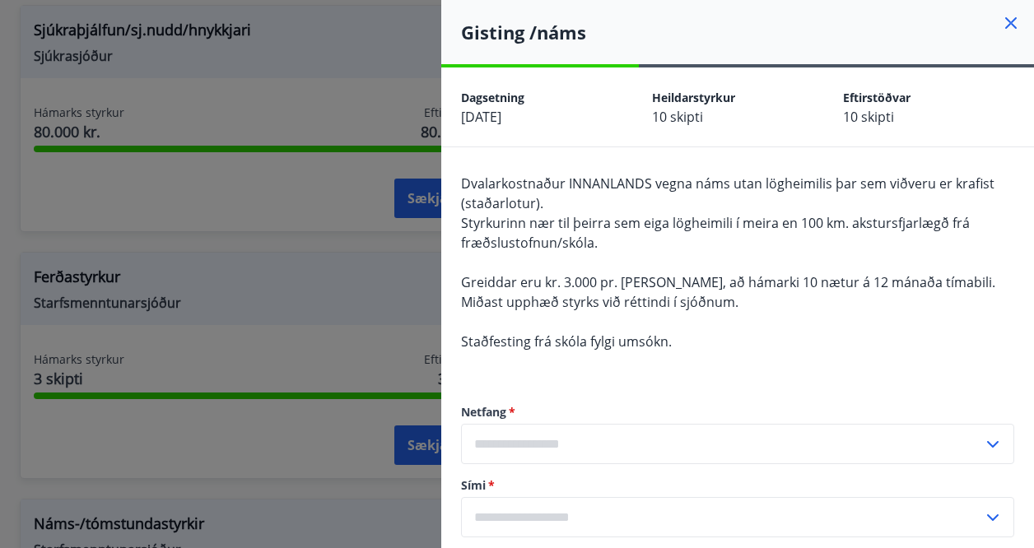
click at [1001, 23] on icon at bounding box center [1011, 23] width 20 height 20
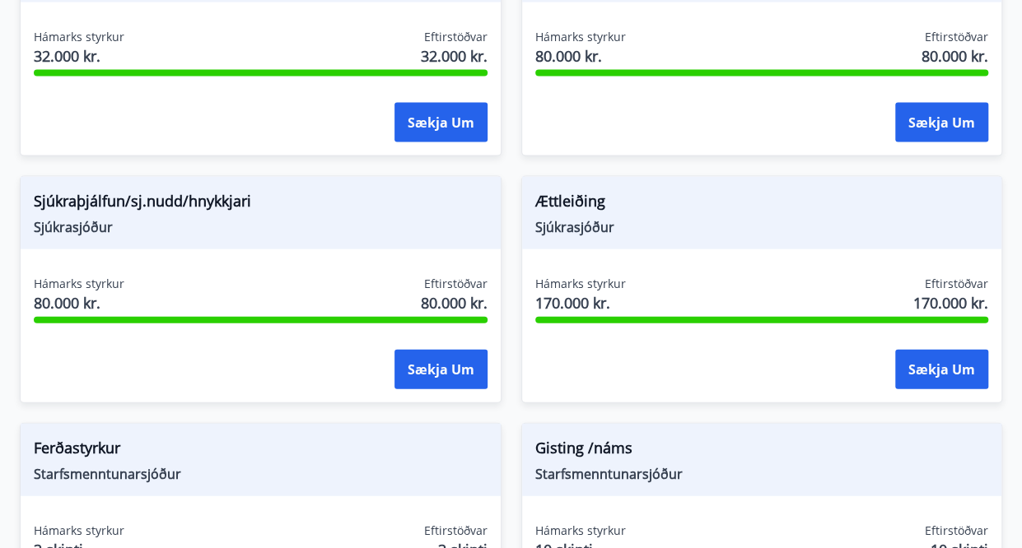
scroll to position [1726, 0]
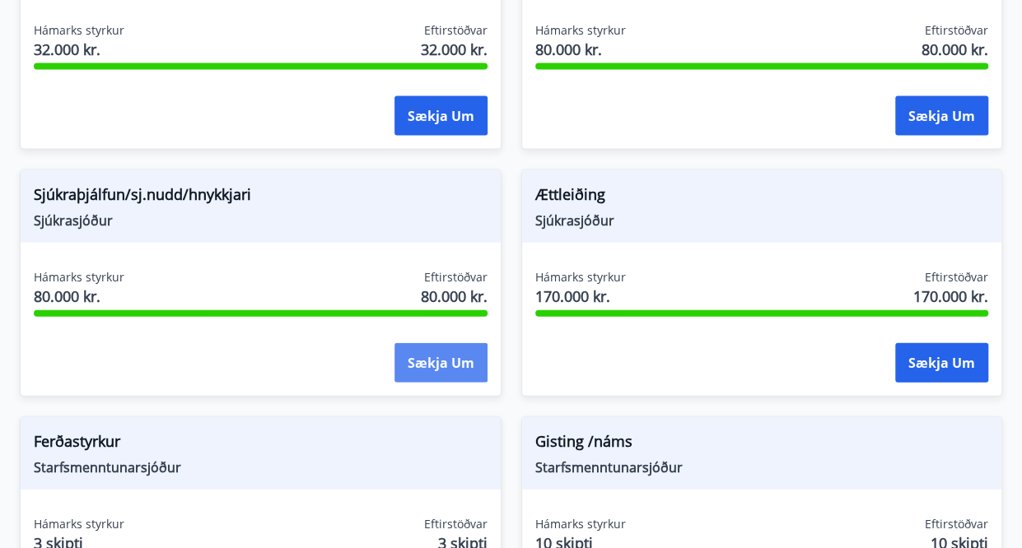
click at [446, 360] on button "Sækja um" at bounding box center [440, 363] width 93 height 40
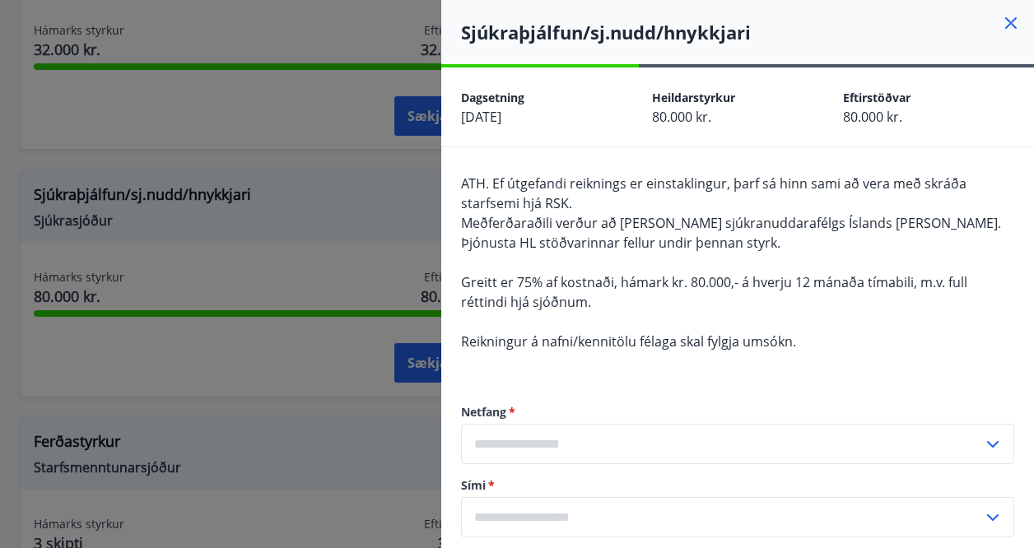
click at [1004, 16] on icon at bounding box center [1011, 23] width 20 height 20
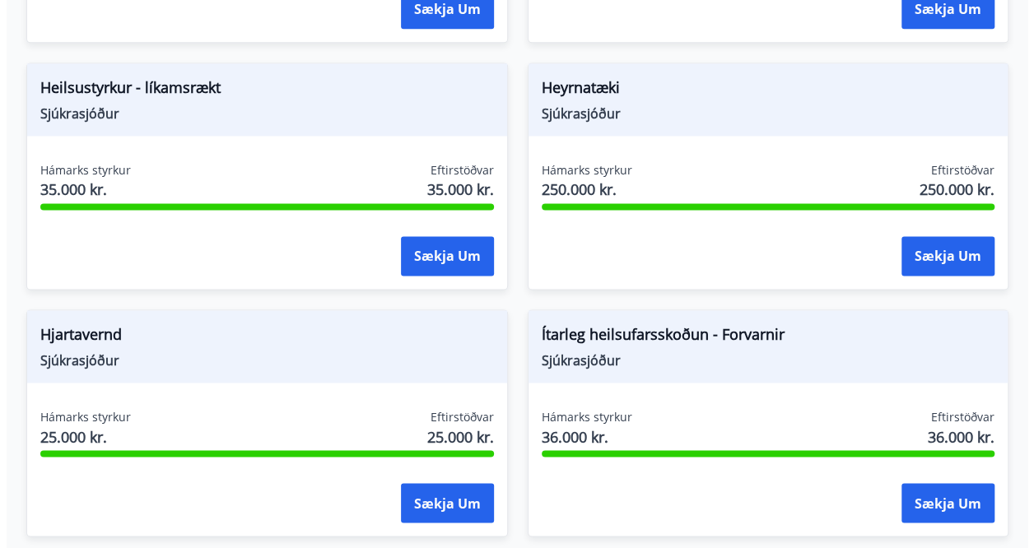
scroll to position [1067, 0]
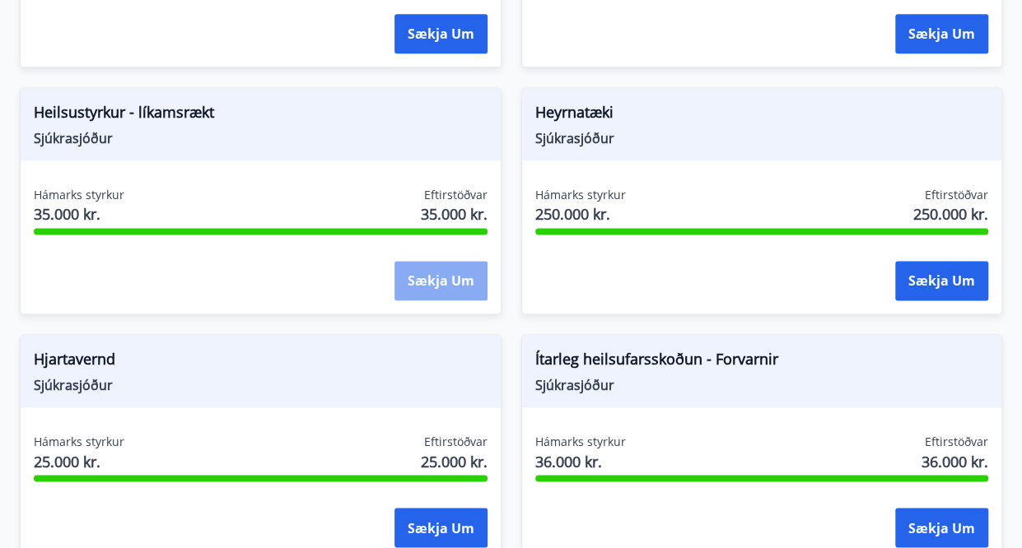
click at [469, 266] on button "Sækja um" at bounding box center [440, 281] width 93 height 40
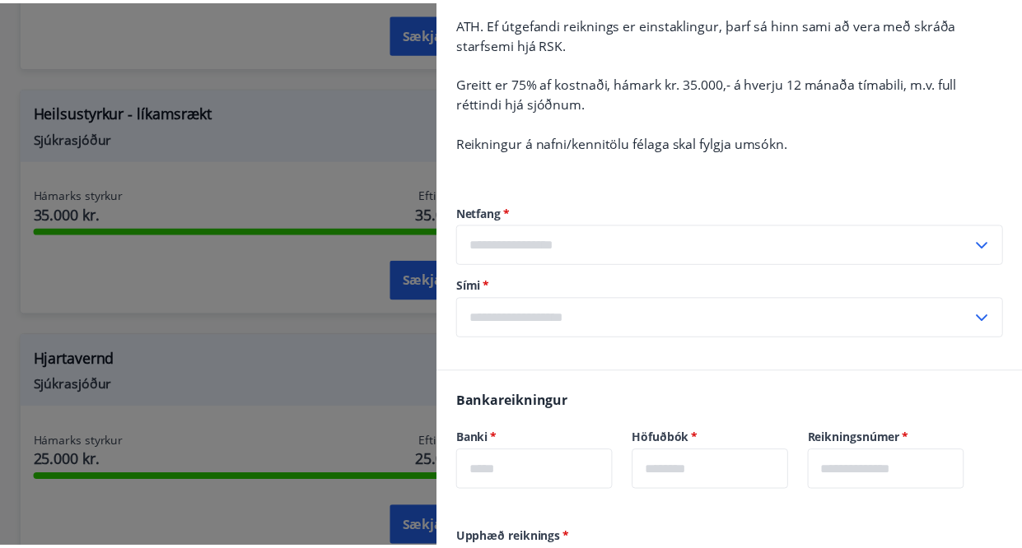
scroll to position [0, 0]
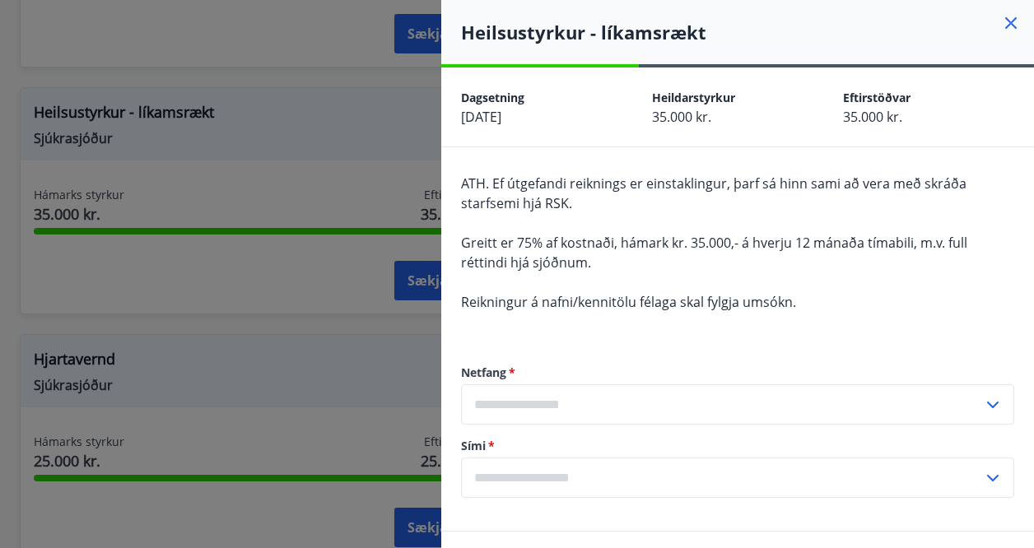
click at [287, 91] on div at bounding box center [517, 274] width 1034 height 548
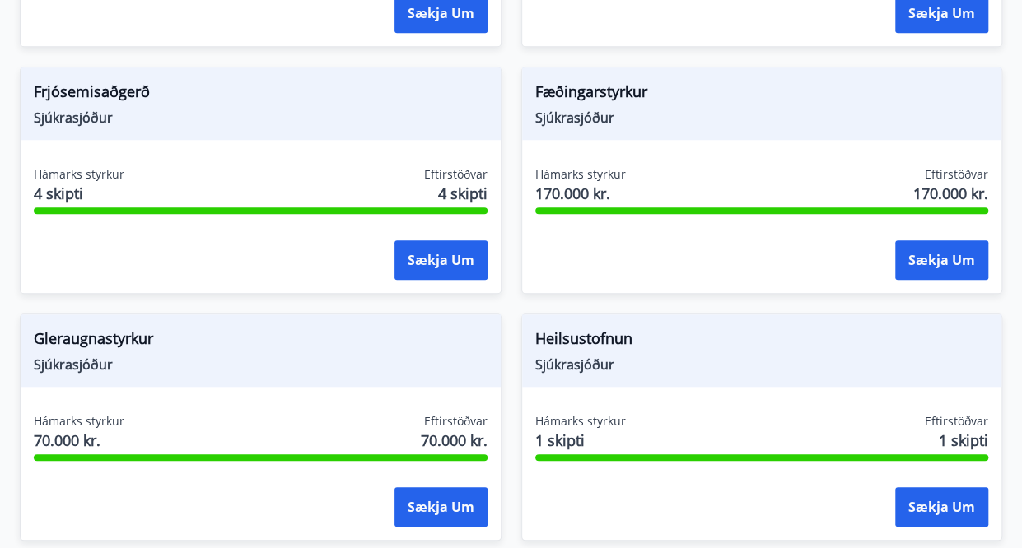
scroll to position [573, 0]
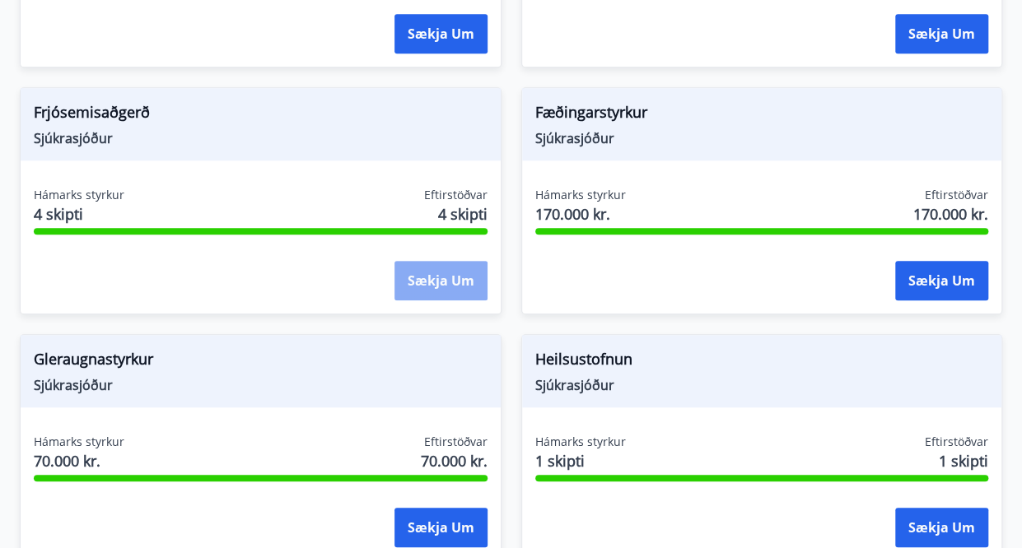
click at [450, 286] on button "Sækja um" at bounding box center [440, 281] width 93 height 40
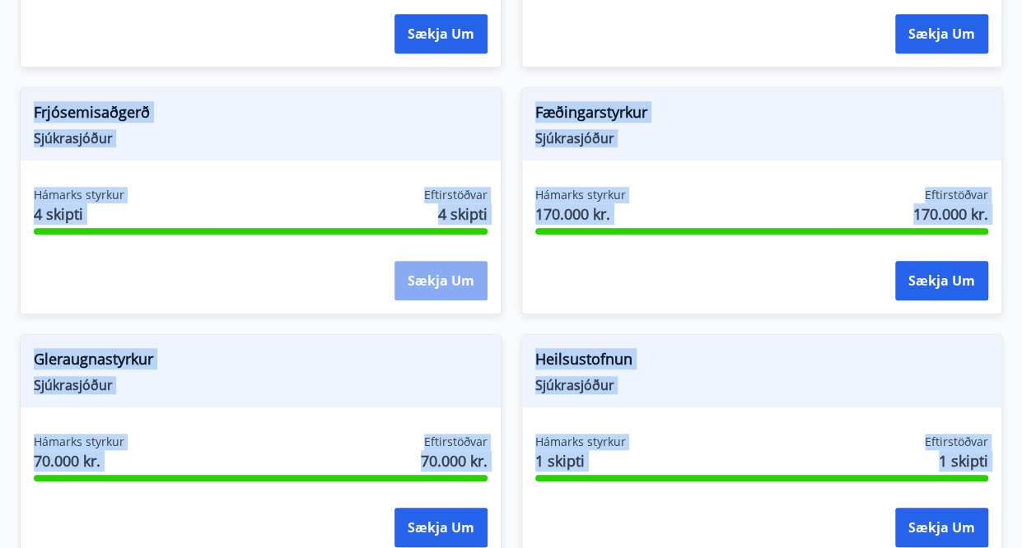
click at [473, 264] on button "Sækja um" at bounding box center [440, 281] width 93 height 40
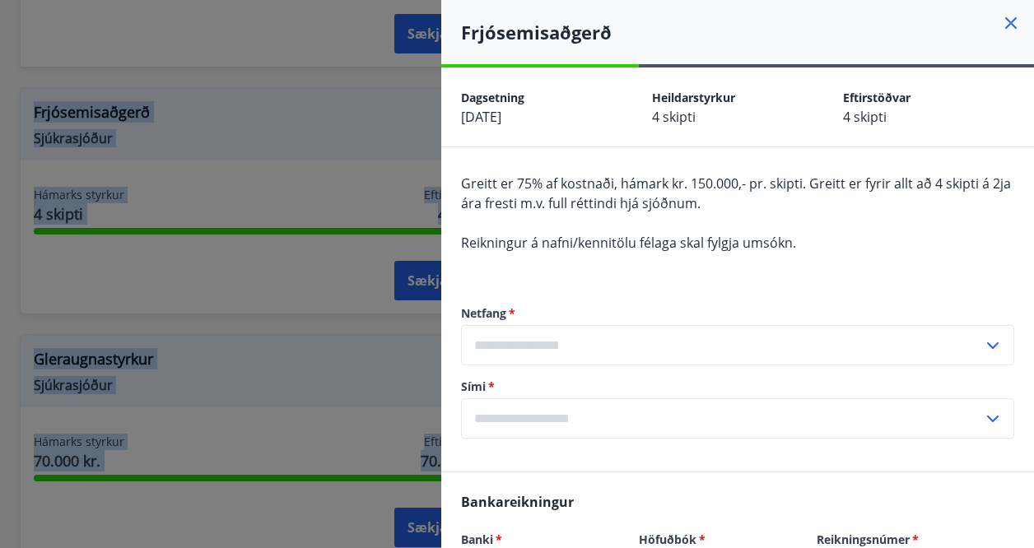
click at [1001, 14] on icon at bounding box center [1011, 23] width 20 height 20
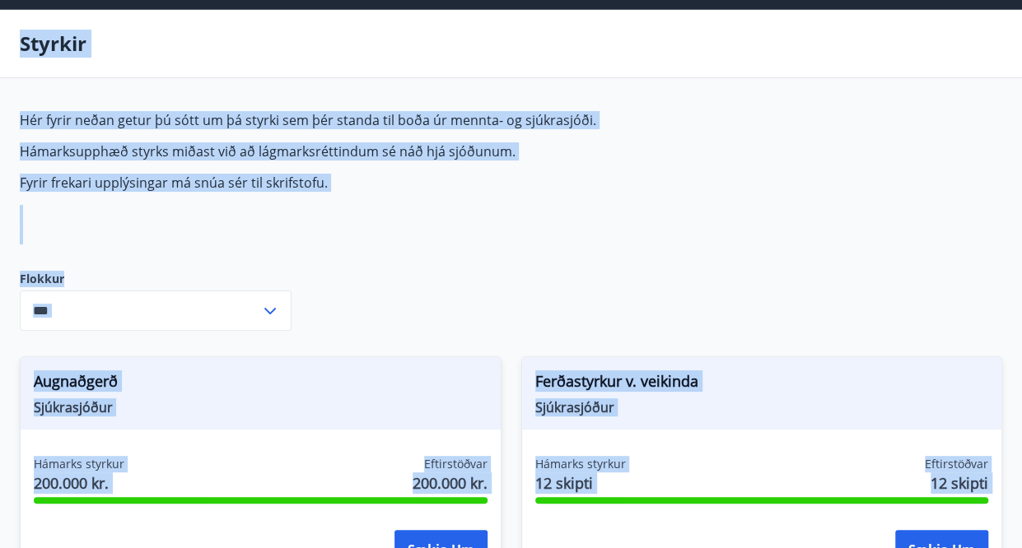
scroll to position [82, 0]
